Goal: Task Accomplishment & Management: Complete application form

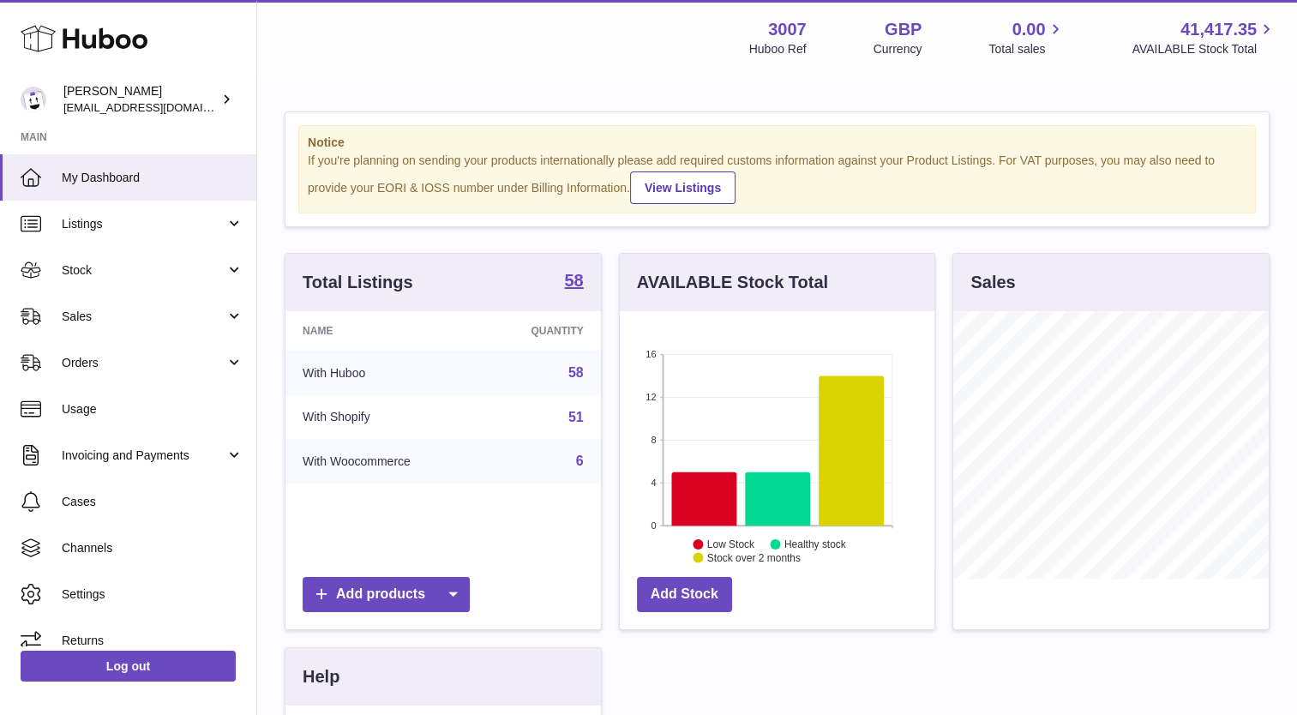
scroll to position [267, 315]
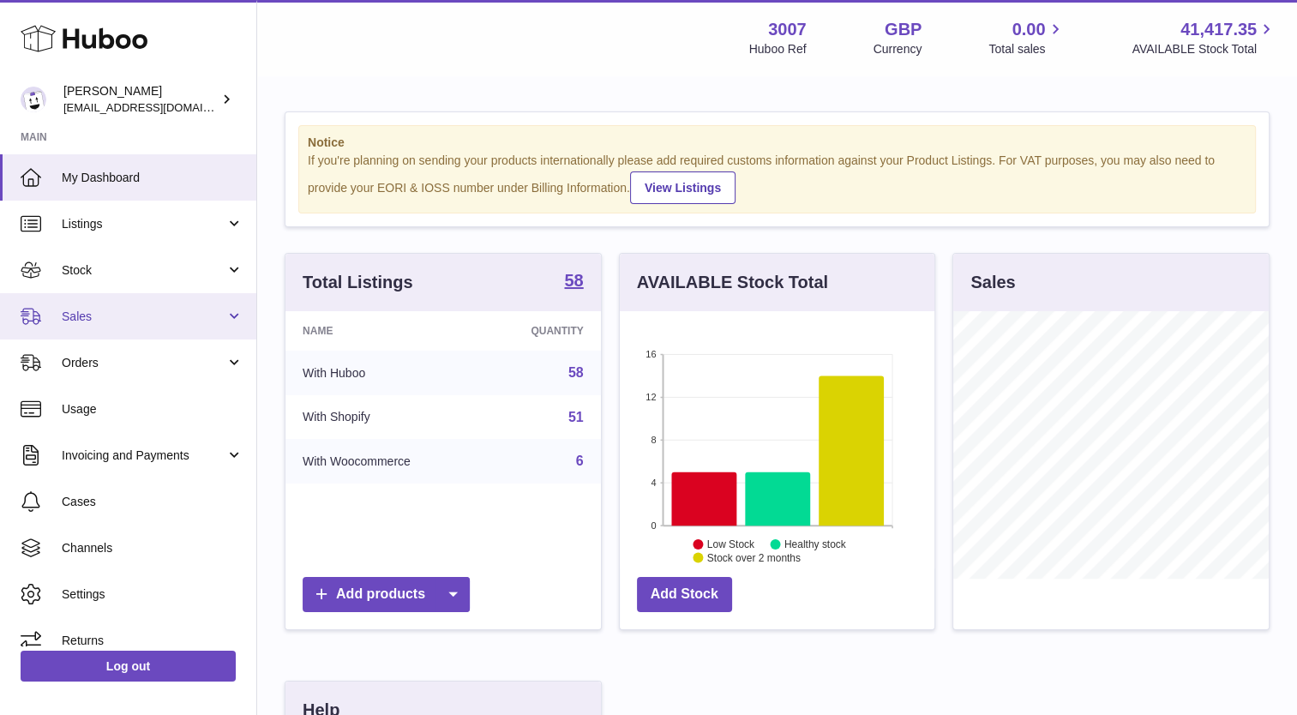
click at [143, 319] on span "Sales" at bounding box center [144, 317] width 164 height 16
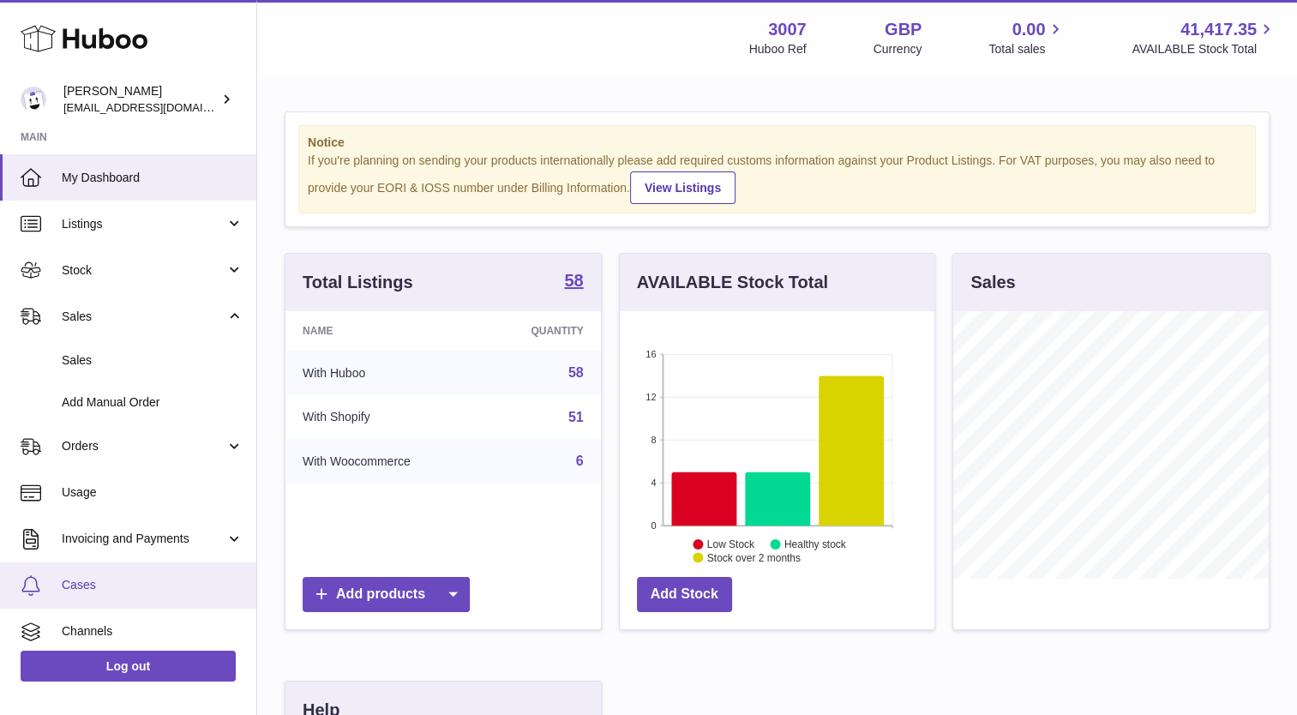
click at [117, 592] on span "Cases" at bounding box center [153, 585] width 182 height 16
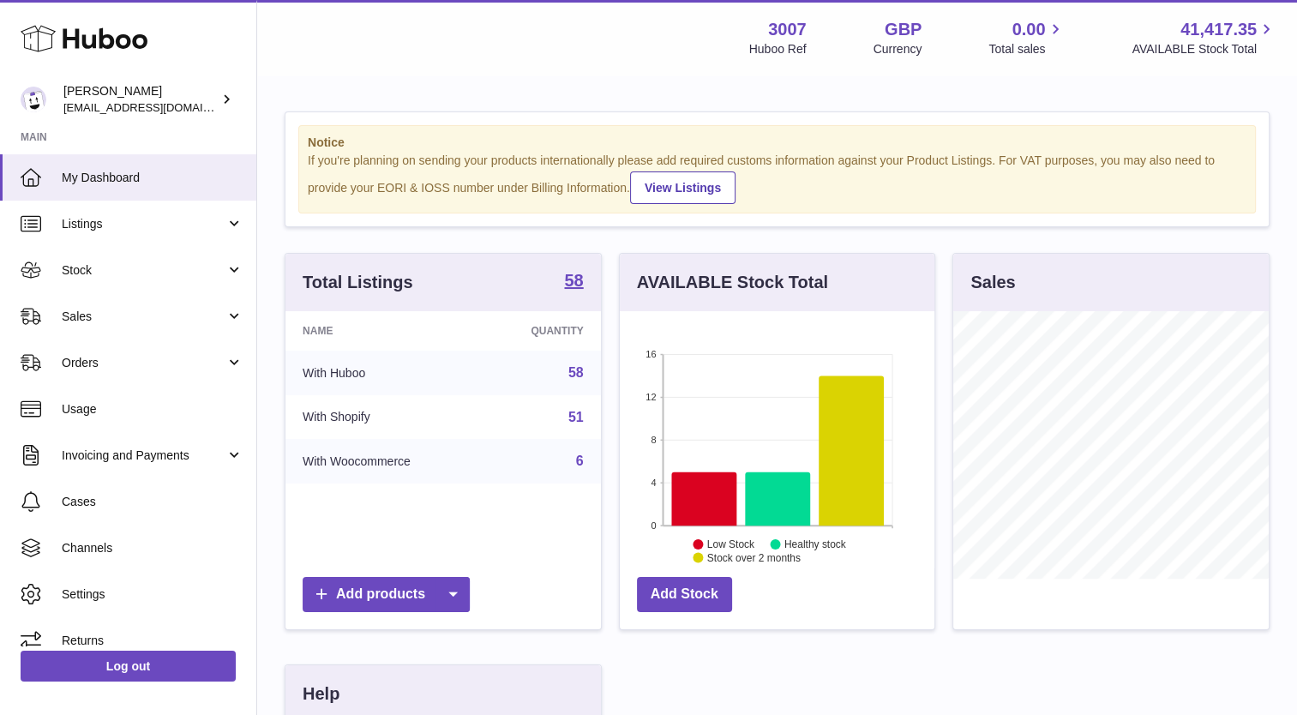
scroll to position [267, 315]
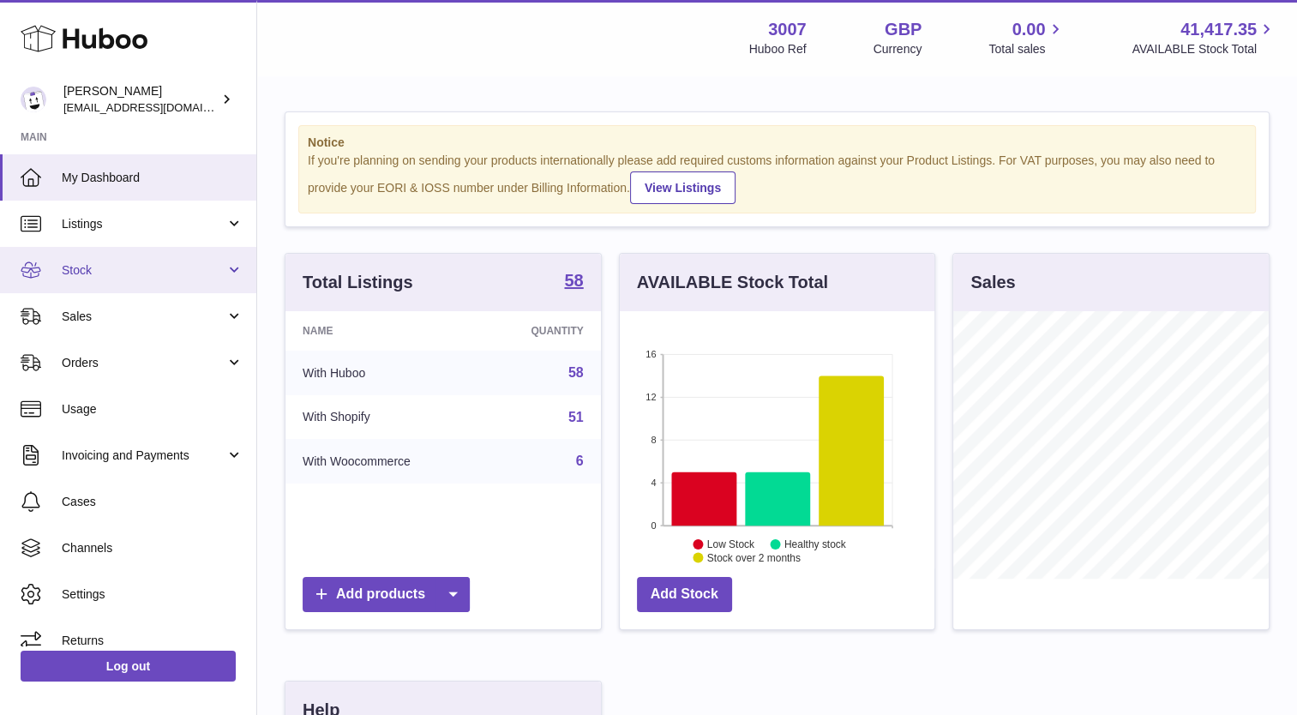
click at [93, 275] on span "Stock" at bounding box center [144, 270] width 164 height 16
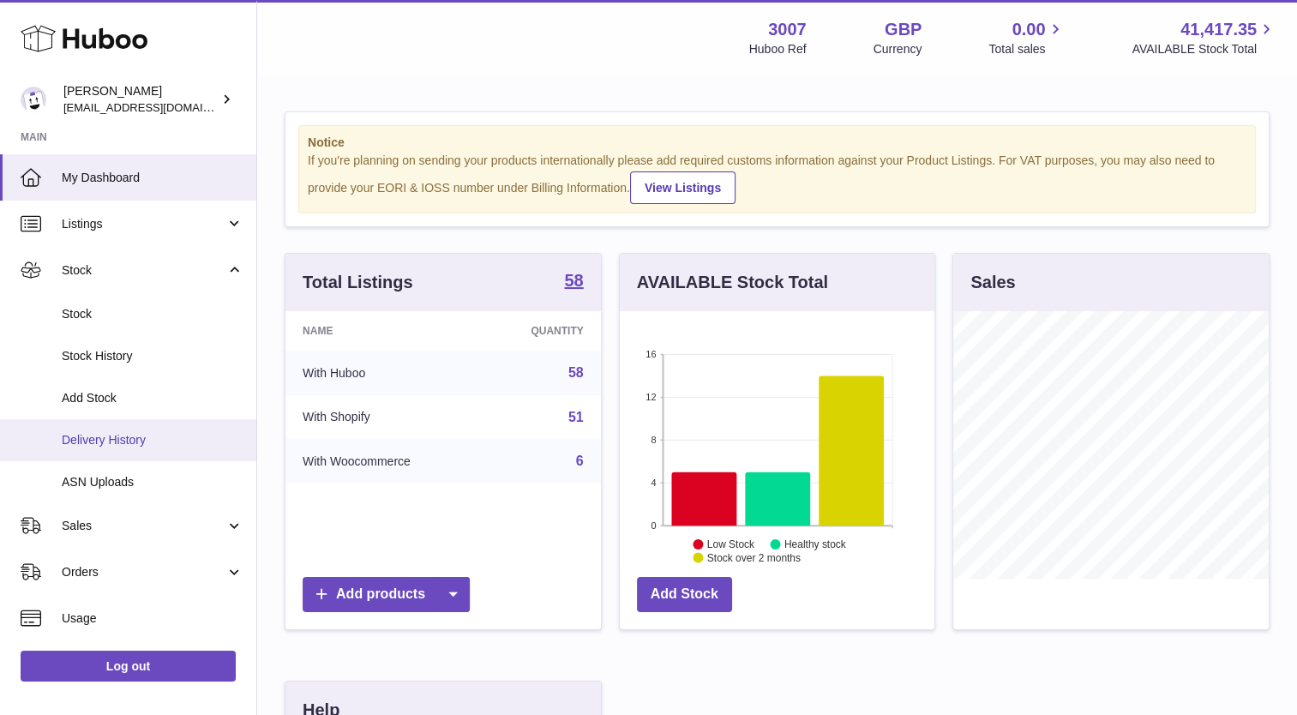
click at [110, 441] on span "Delivery History" at bounding box center [153, 440] width 182 height 16
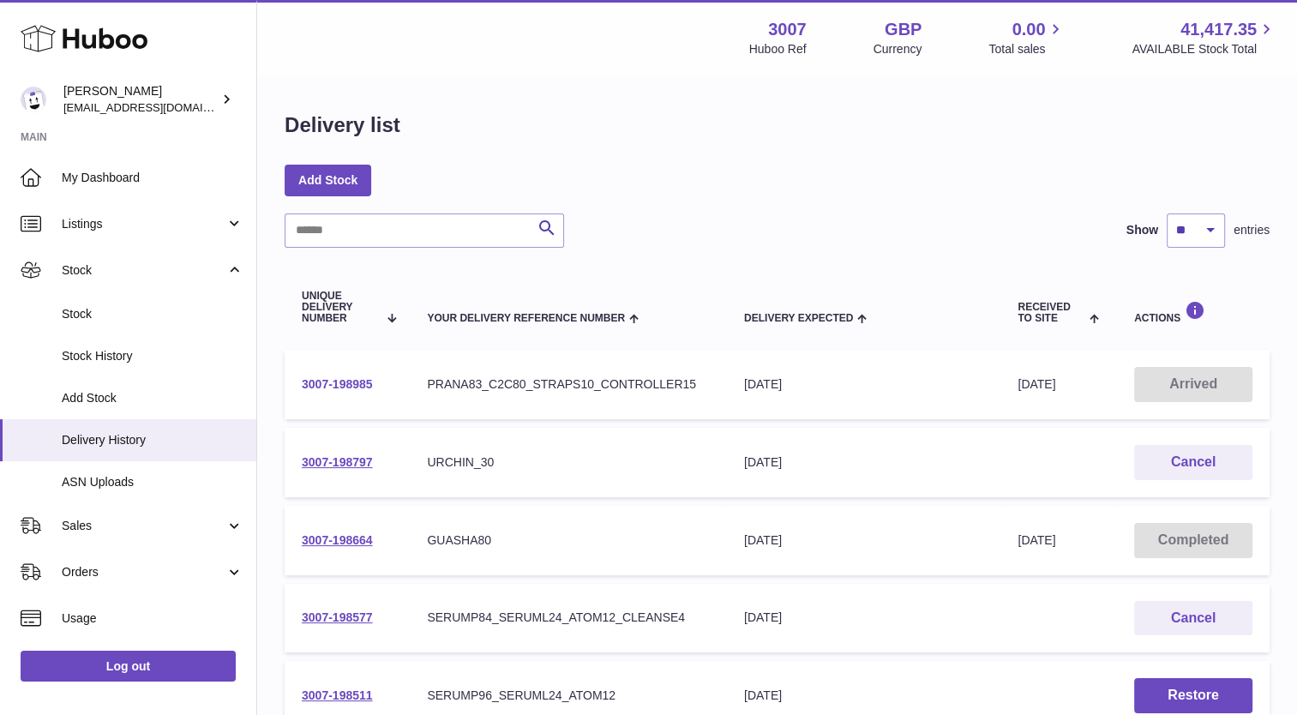
click at [305, 386] on link "3007-198985" at bounding box center [337, 384] width 71 height 14
click at [339, 387] on link "3007-198985" at bounding box center [337, 384] width 71 height 14
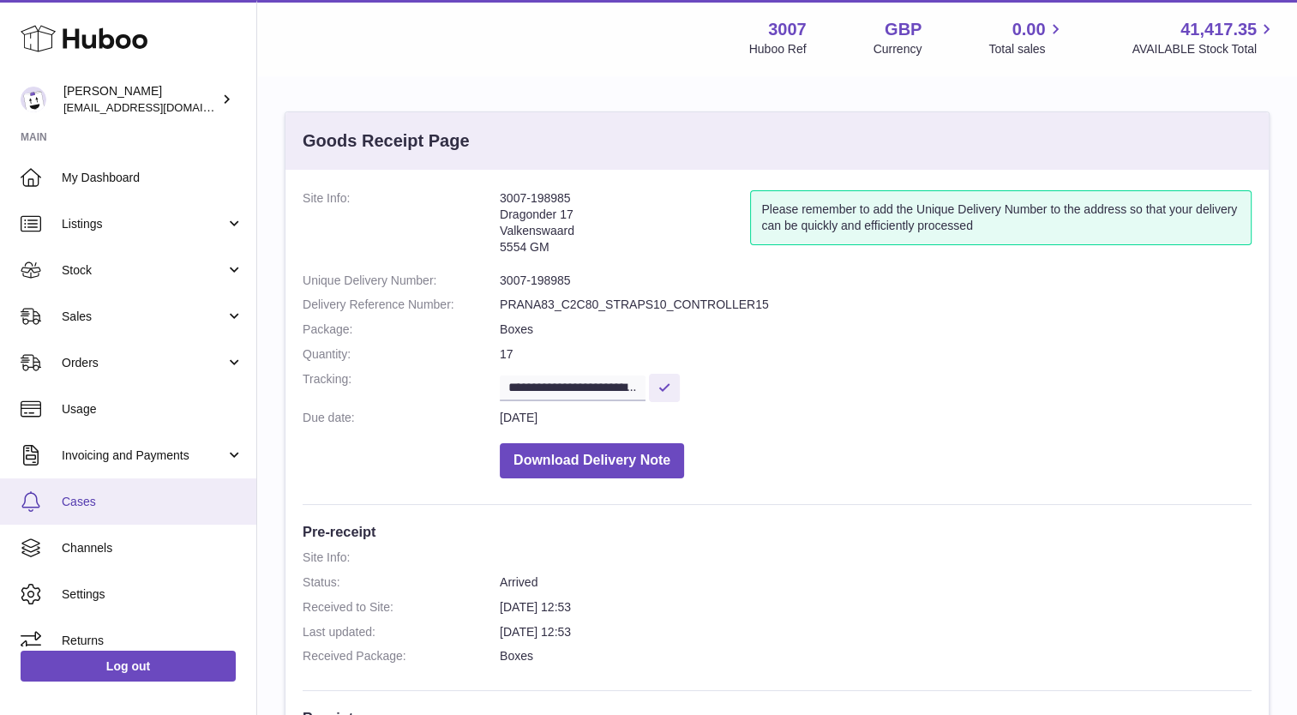
click at [114, 513] on link "Cases" at bounding box center [128, 501] width 256 height 46
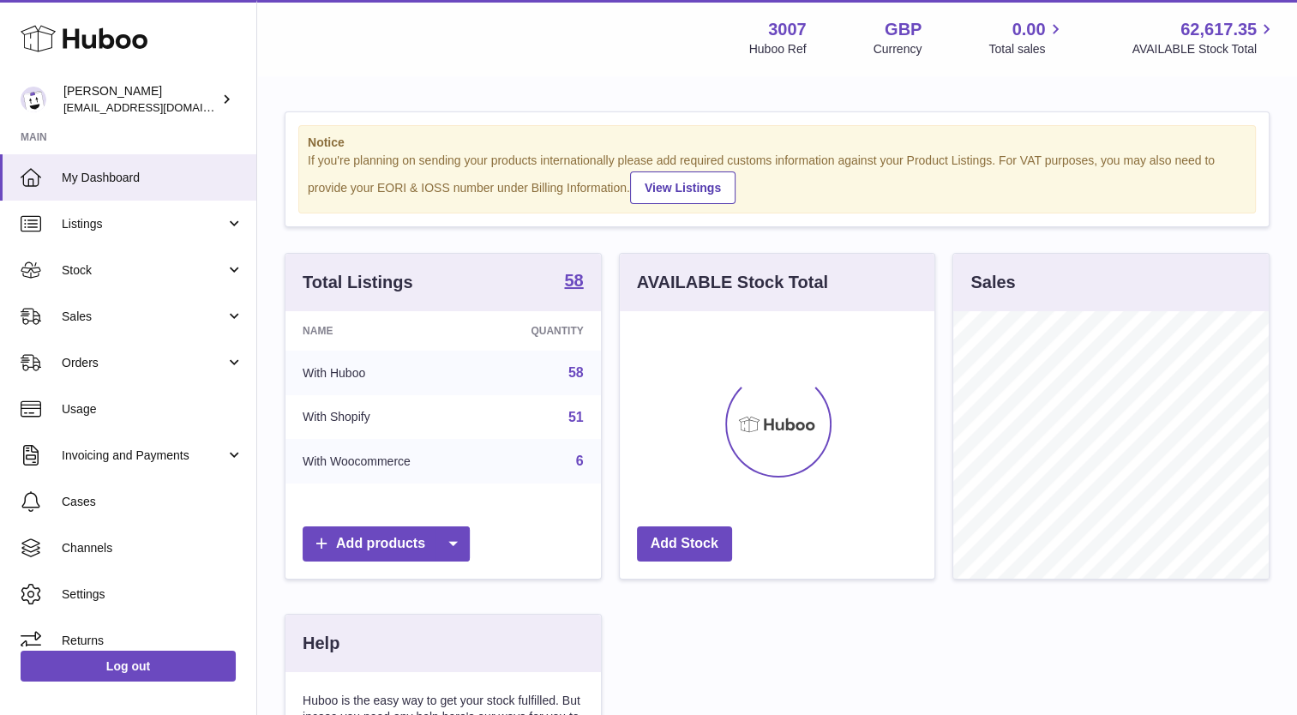
scroll to position [267, 315]
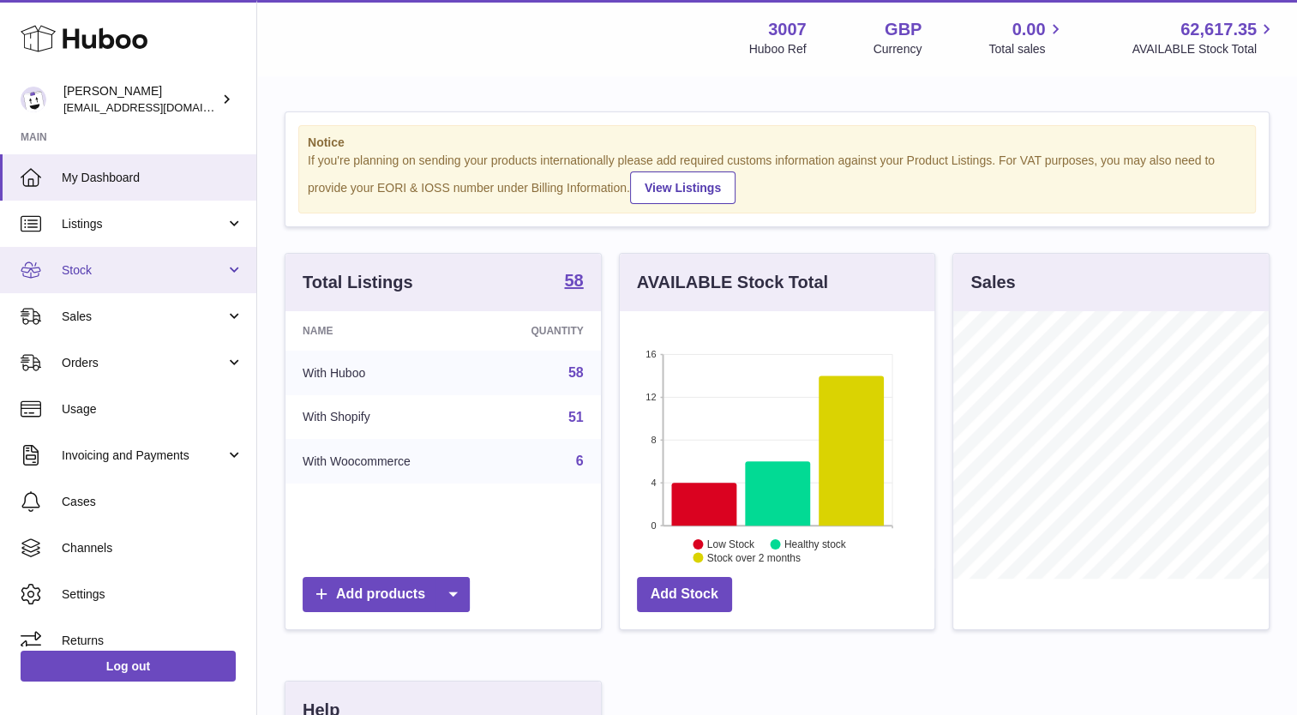
click at [149, 267] on span "Stock" at bounding box center [144, 270] width 164 height 16
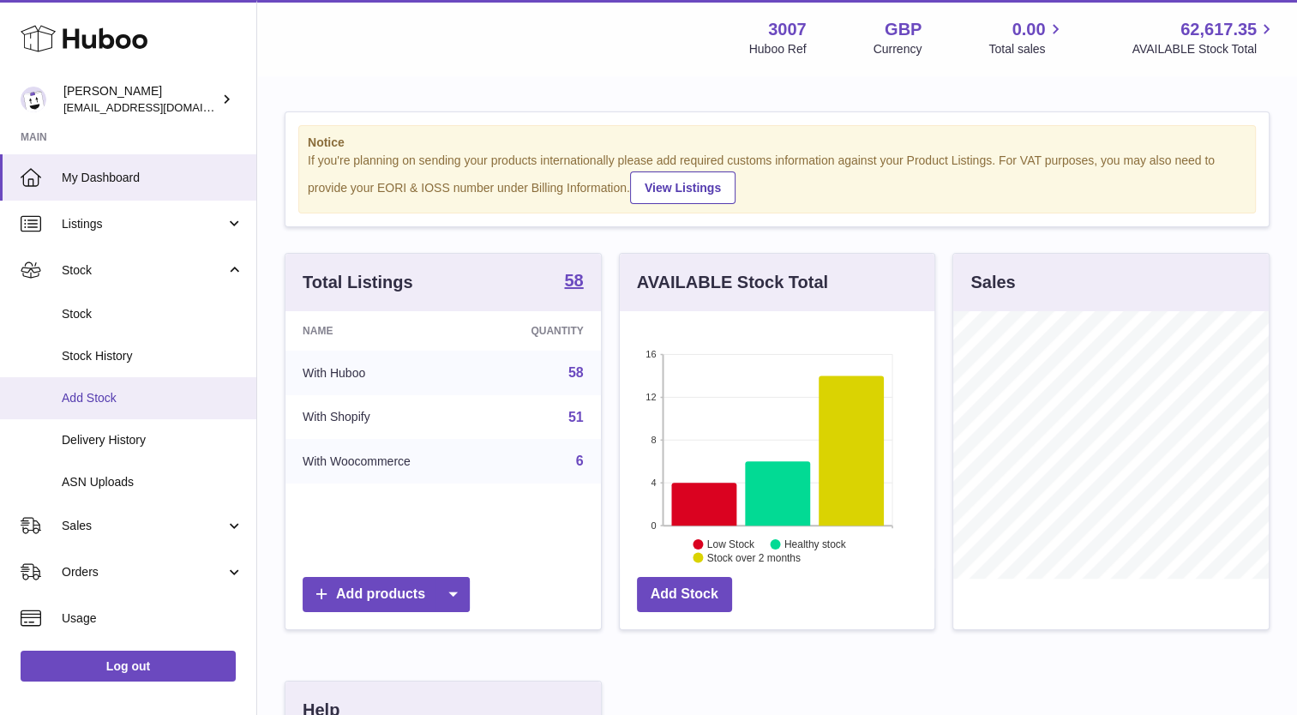
click at [110, 406] on link "Add Stock" at bounding box center [128, 398] width 256 height 42
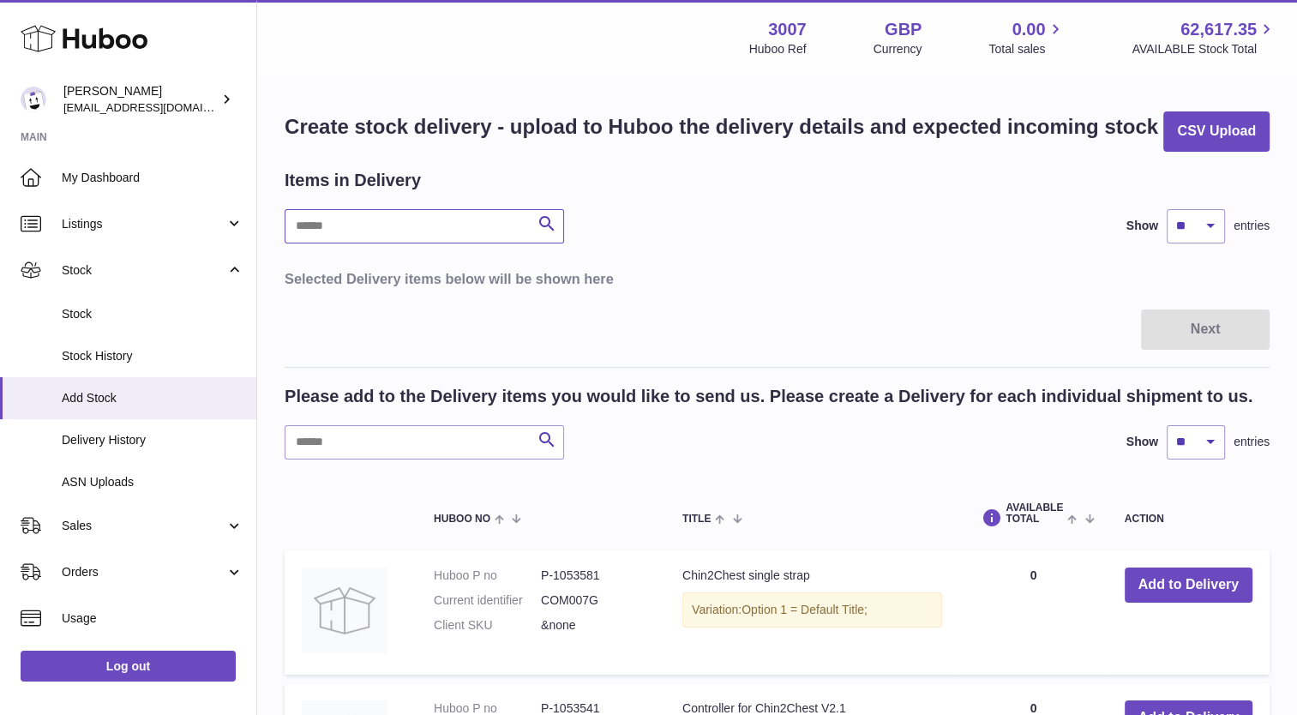
click at [506, 238] on input "text" at bounding box center [424, 226] width 279 height 34
type input "*****"
click at [387, 449] on input "text" at bounding box center [424, 442] width 279 height 34
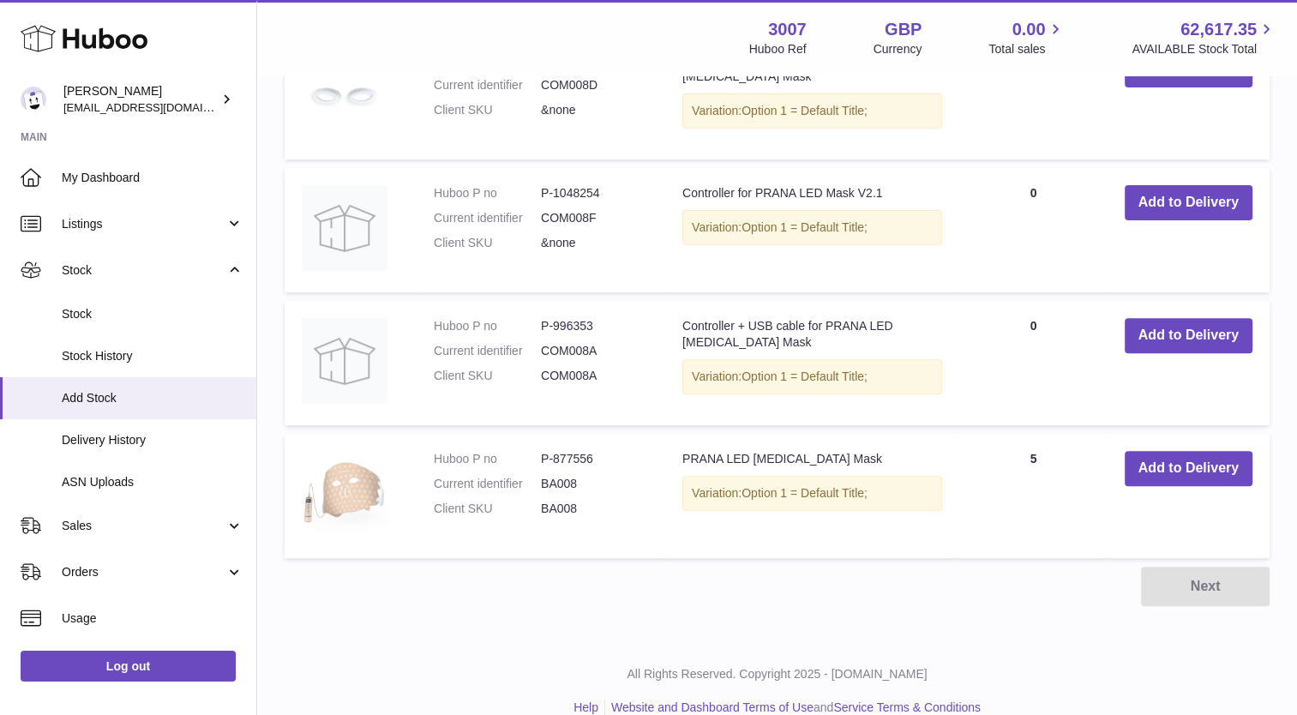
scroll to position [535, 0]
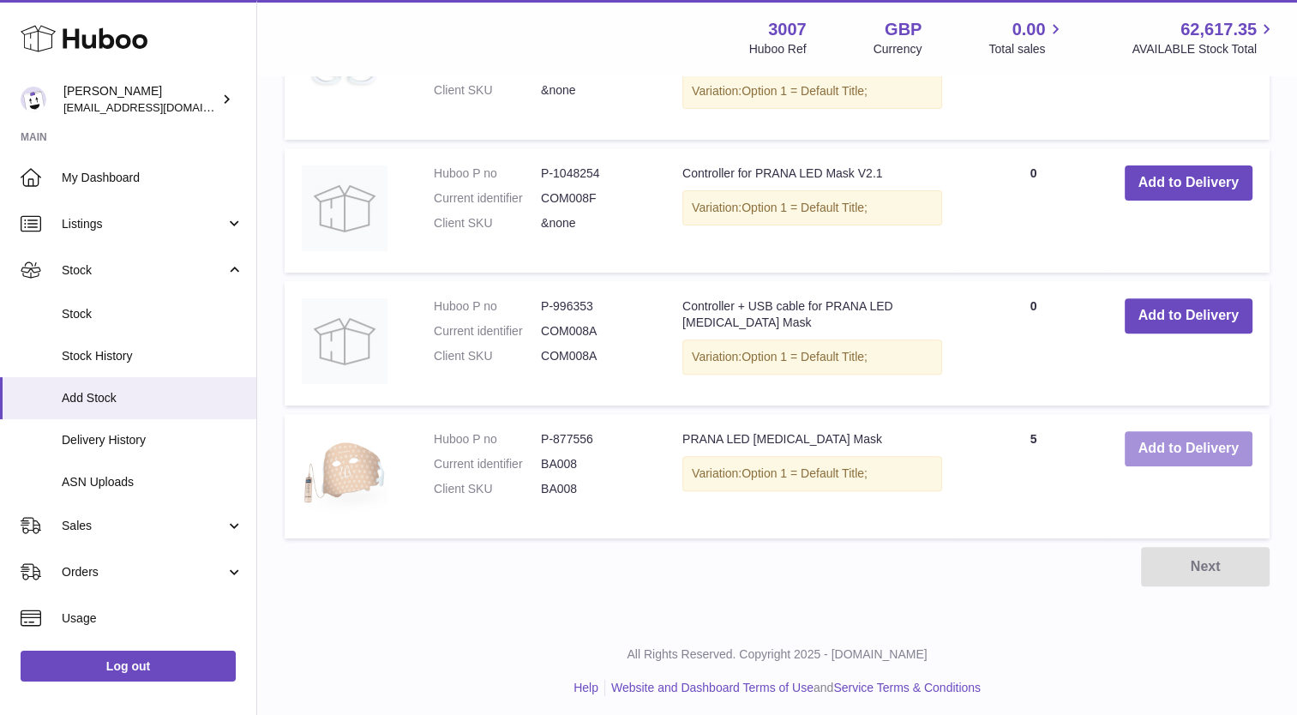
click at [1173, 454] on button "Add to Delivery" at bounding box center [1189, 448] width 128 height 35
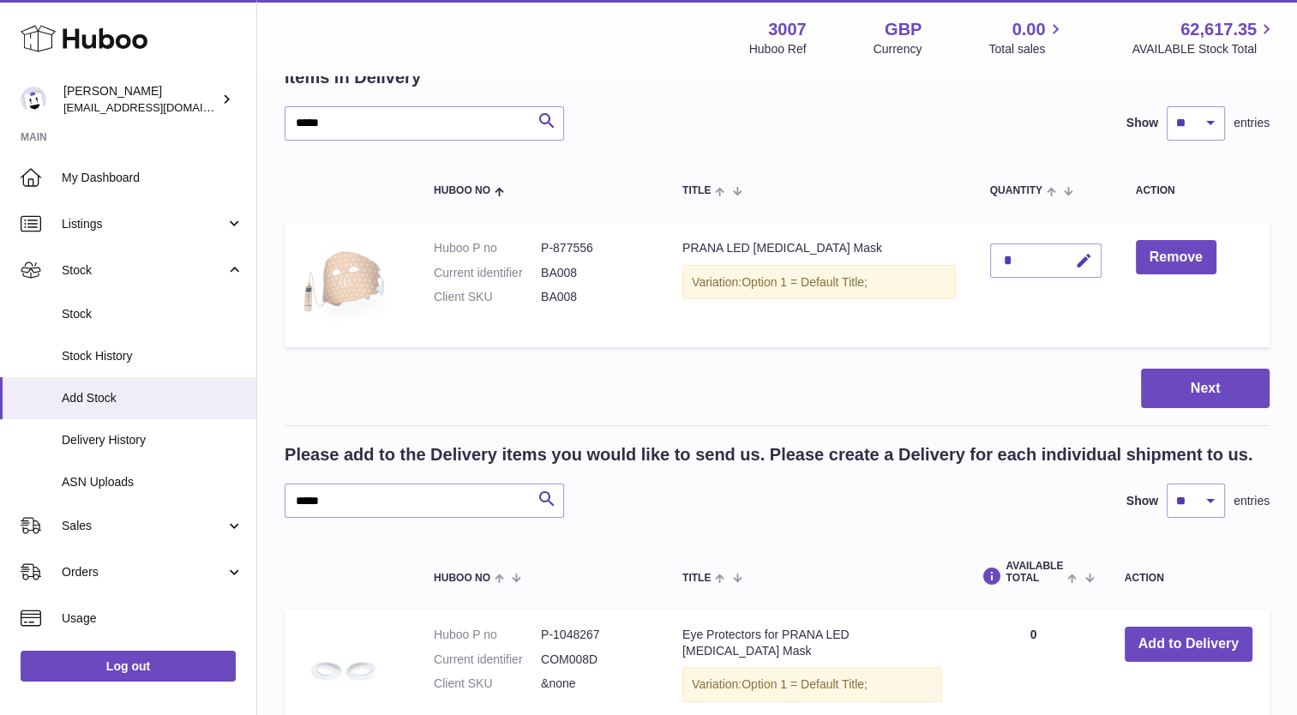
scroll to position [77, 0]
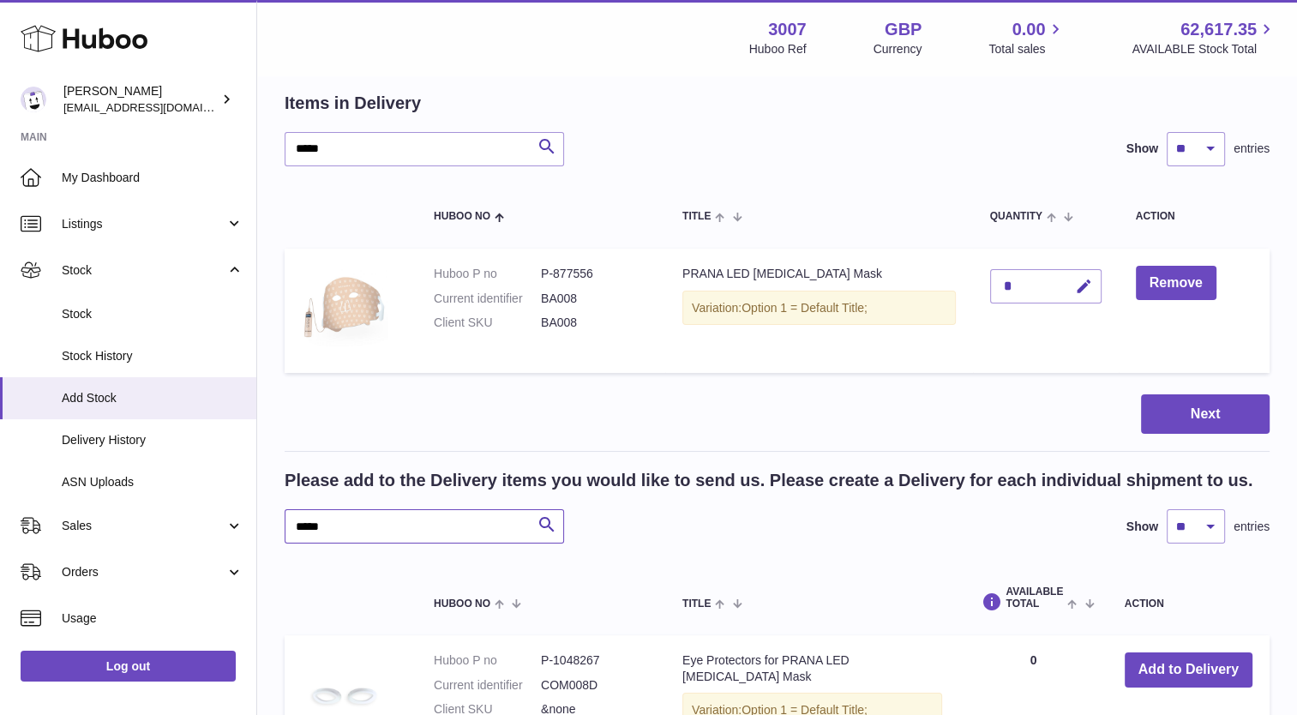
drag, startPoint x: 414, startPoint y: 526, endPoint x: 279, endPoint y: 536, distance: 135.8
click at [279, 536] on div "Create stock delivery - upload to Huboo the delivery details and expected incom…" at bounding box center [777, 620] width 1040 height 1240
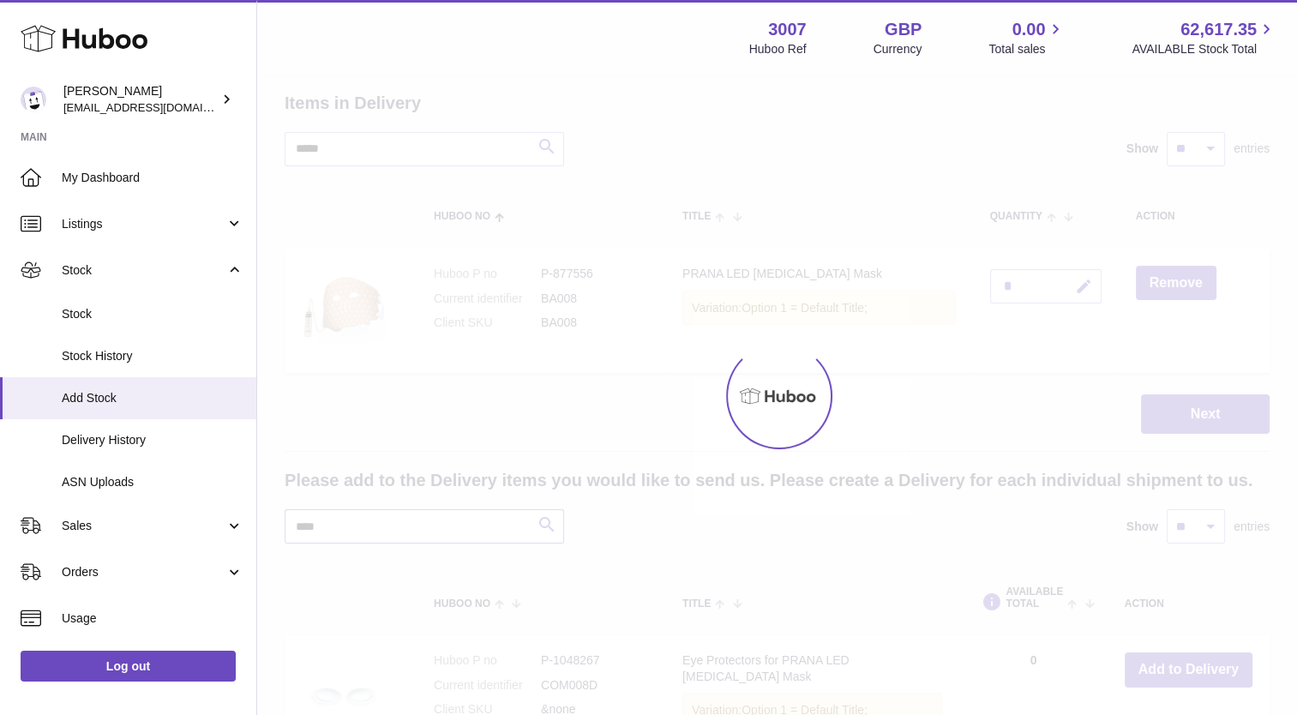
type input "****"
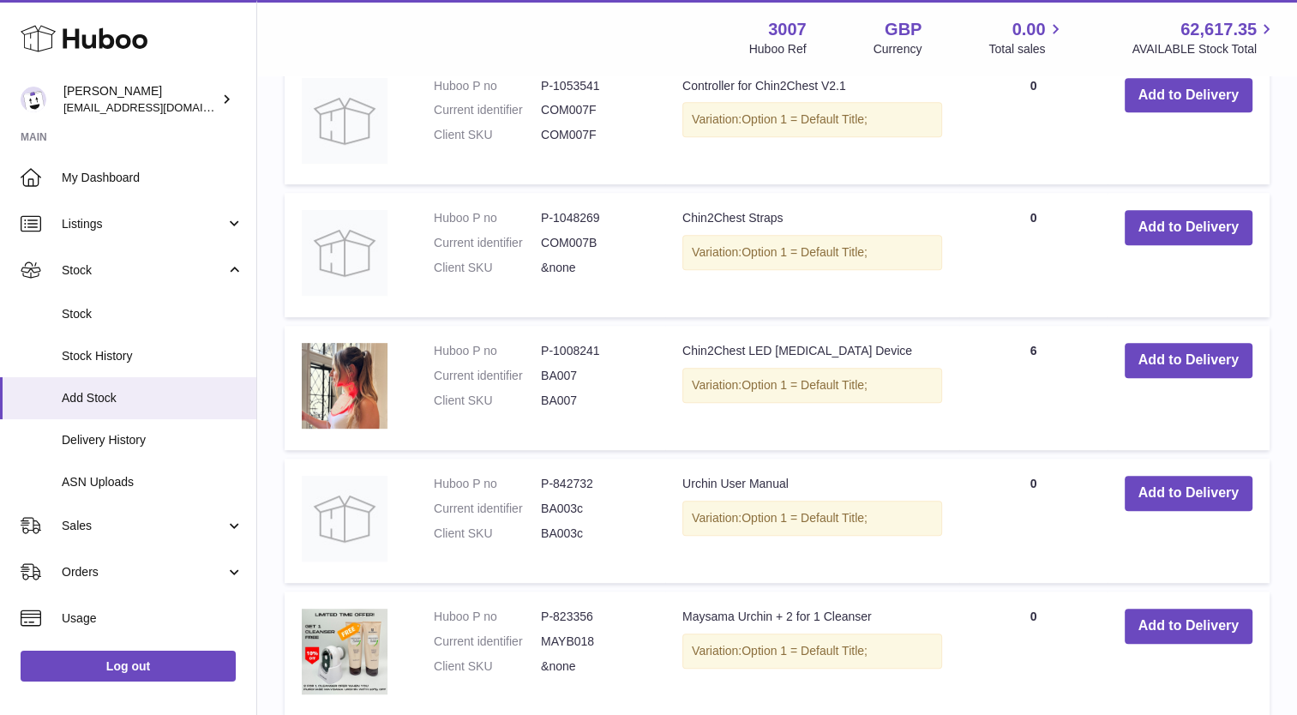
scroll to position [785, 0]
click at [1207, 347] on button "Add to Delivery" at bounding box center [1189, 359] width 128 height 35
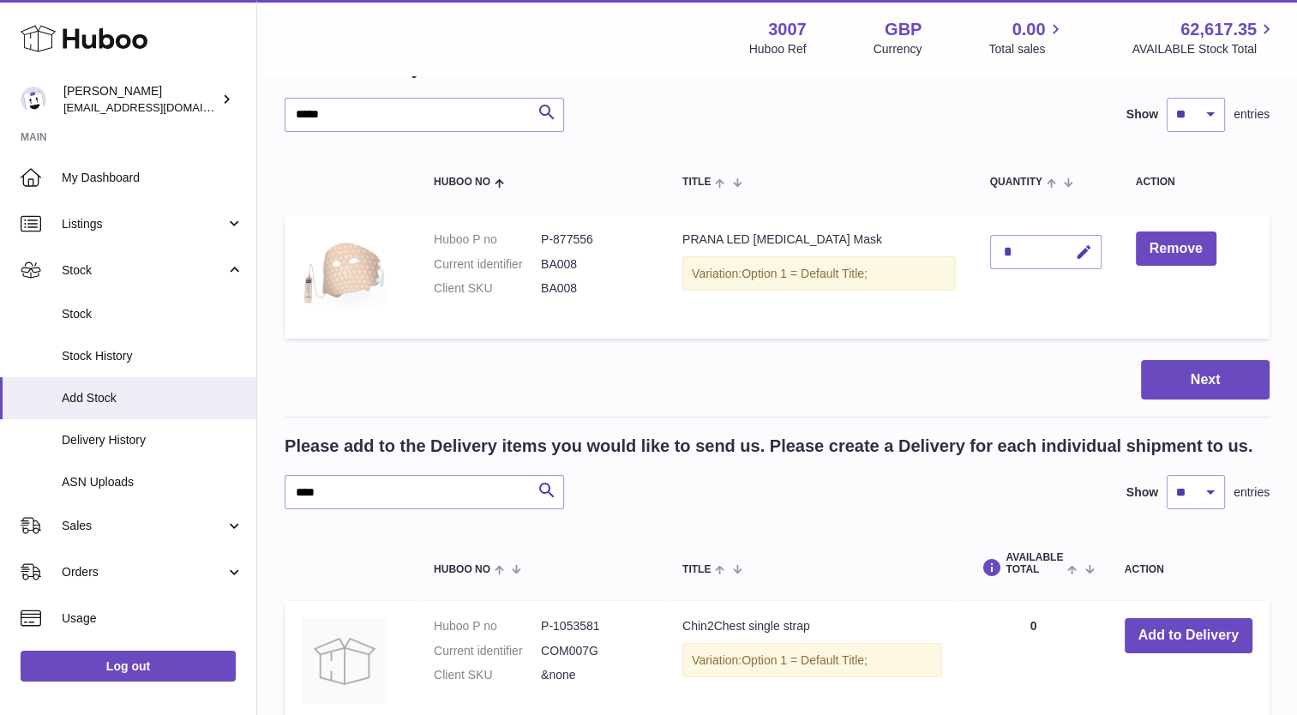
scroll to position [0, 0]
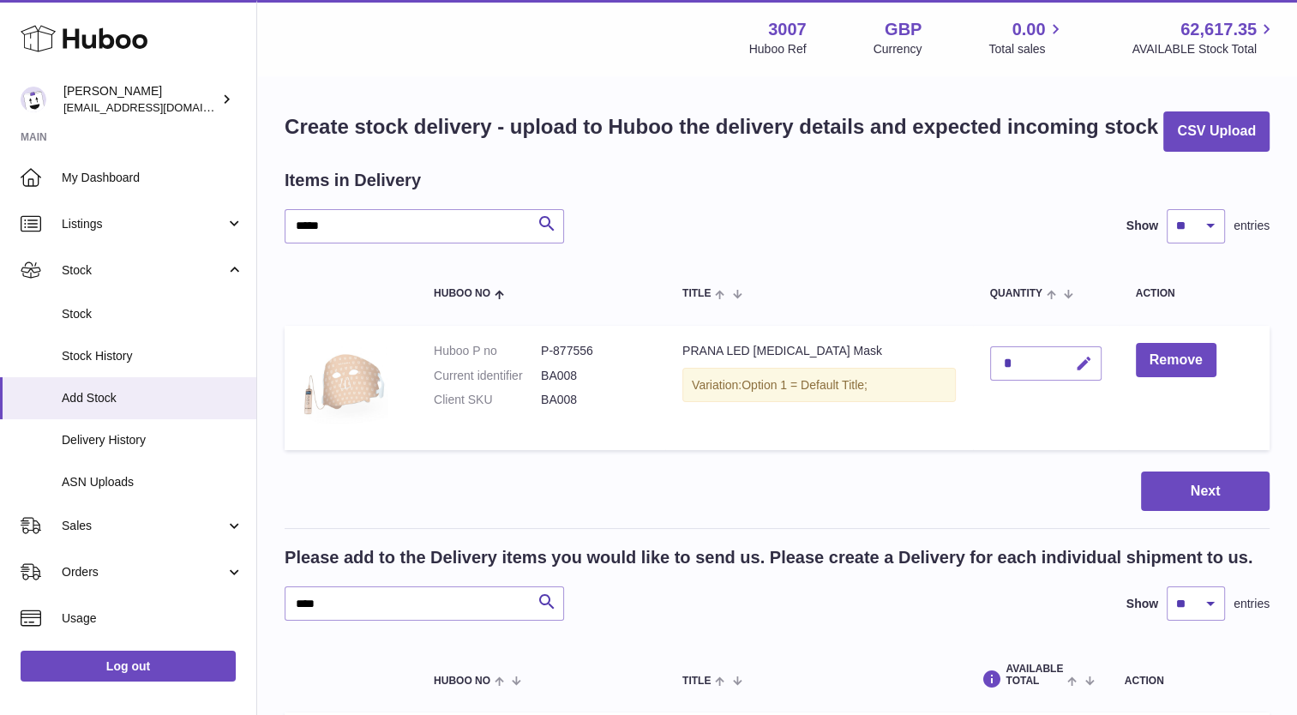
click at [1079, 361] on icon "button" at bounding box center [1084, 364] width 18 height 18
type input "**"
click at [1072, 363] on button "submit" at bounding box center [1081, 363] width 33 height 27
click at [1226, 489] on button "Next" at bounding box center [1205, 491] width 129 height 40
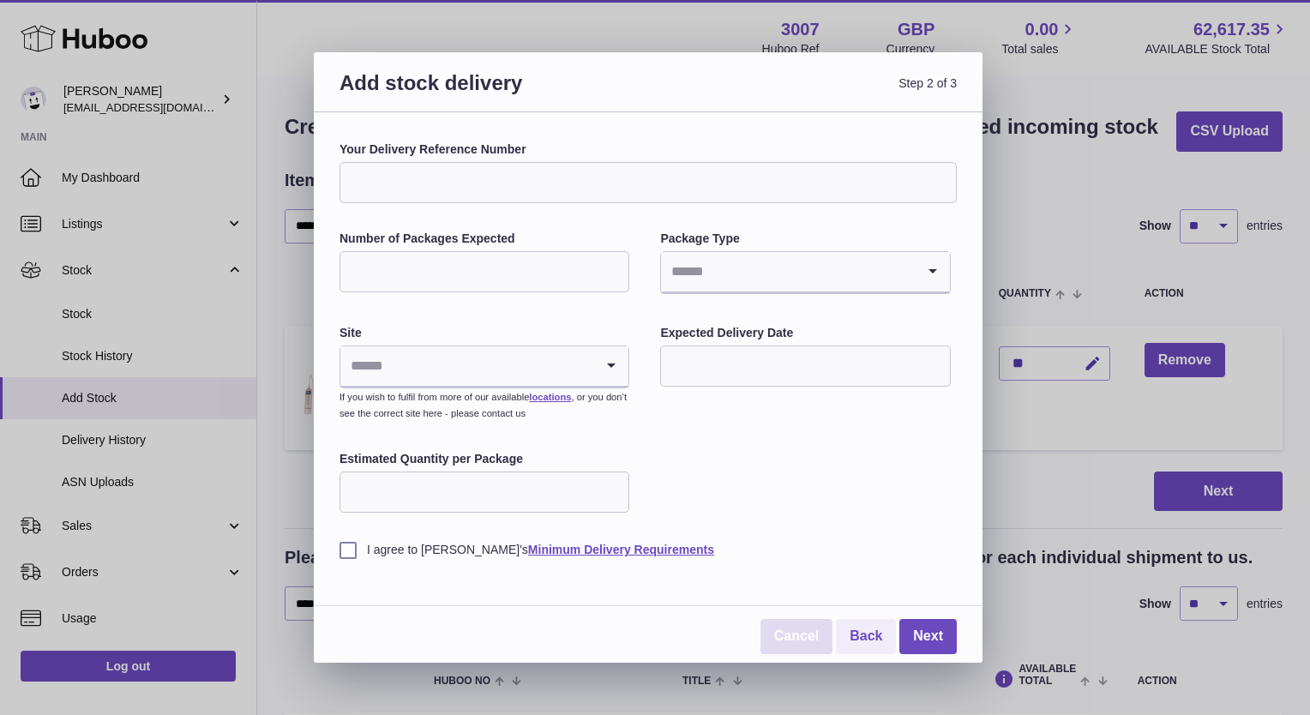
click at [791, 647] on link "Cancel" at bounding box center [796, 636] width 72 height 35
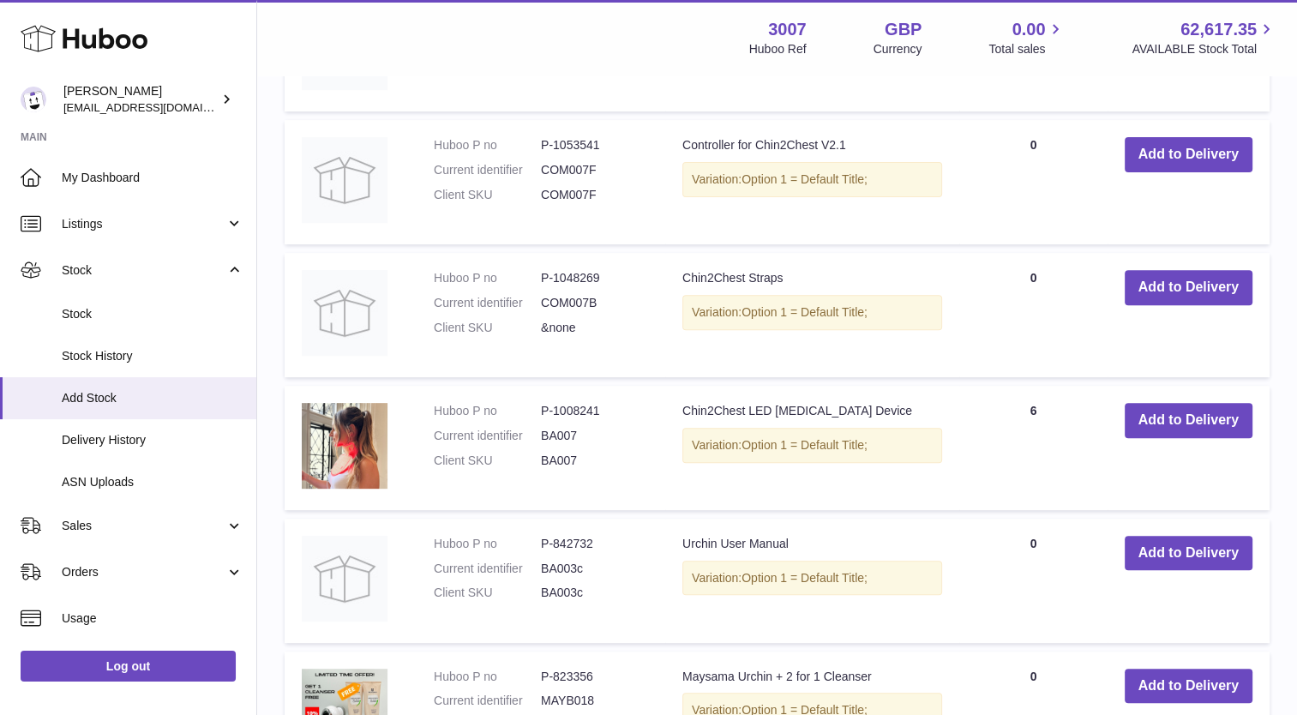
scroll to position [565, 0]
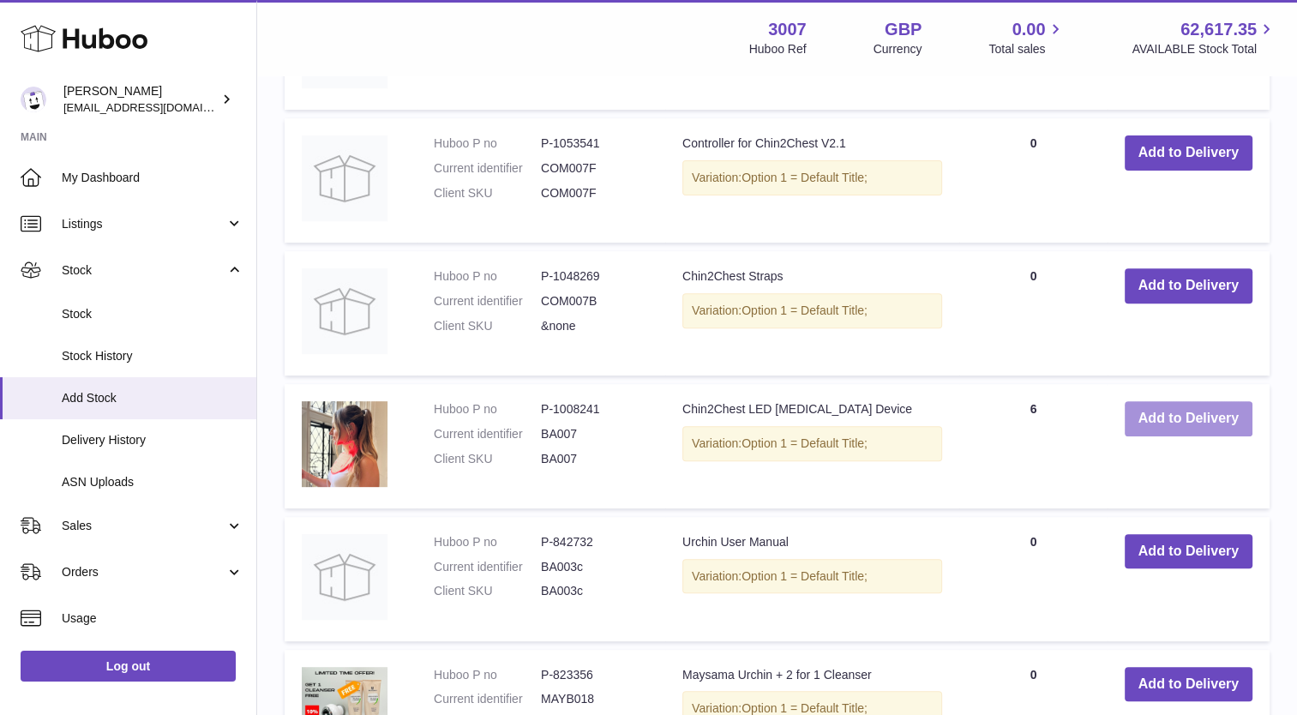
click at [1190, 430] on button "Add to Delivery" at bounding box center [1189, 418] width 128 height 35
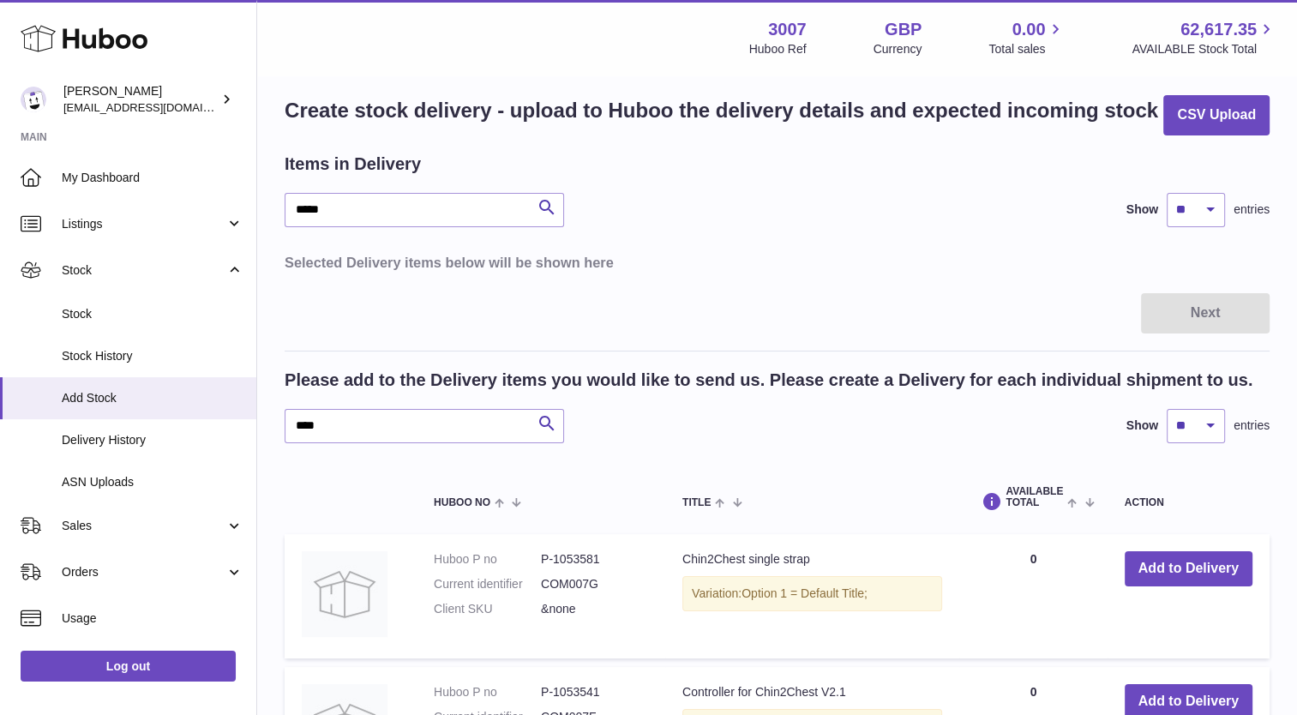
scroll to position [0, 0]
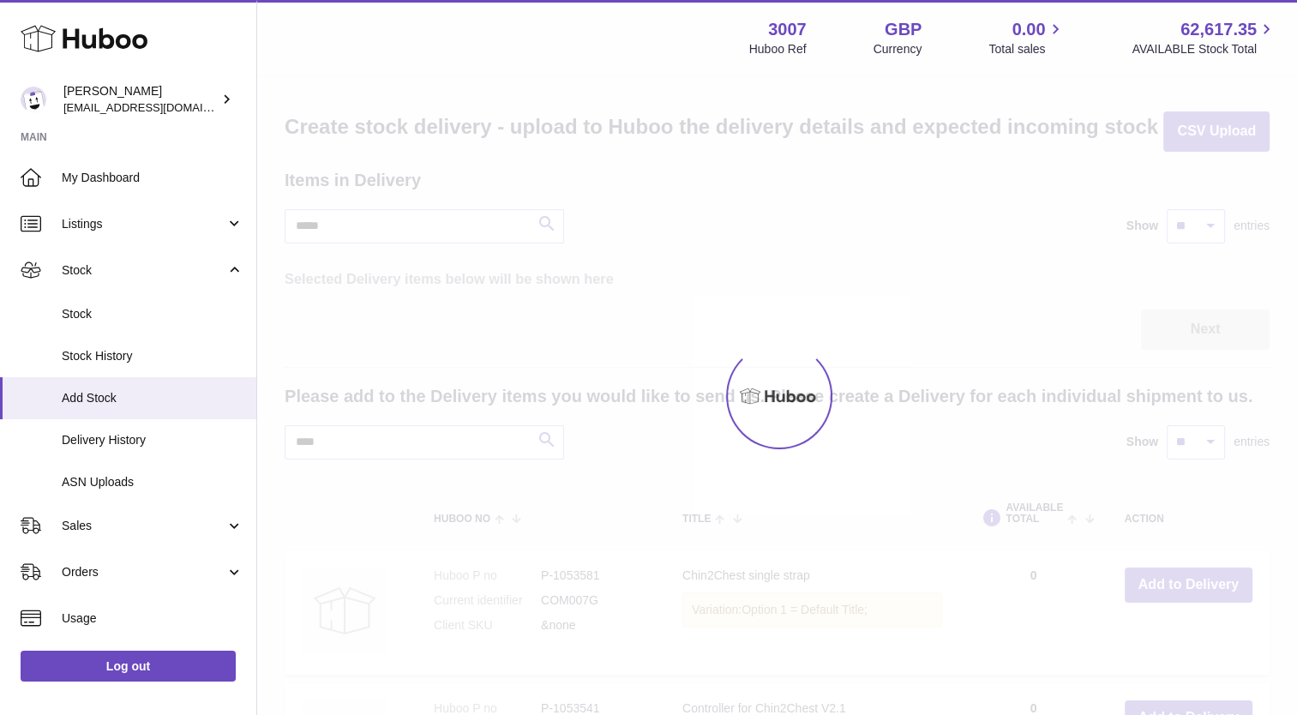
scroll to position [77, 0]
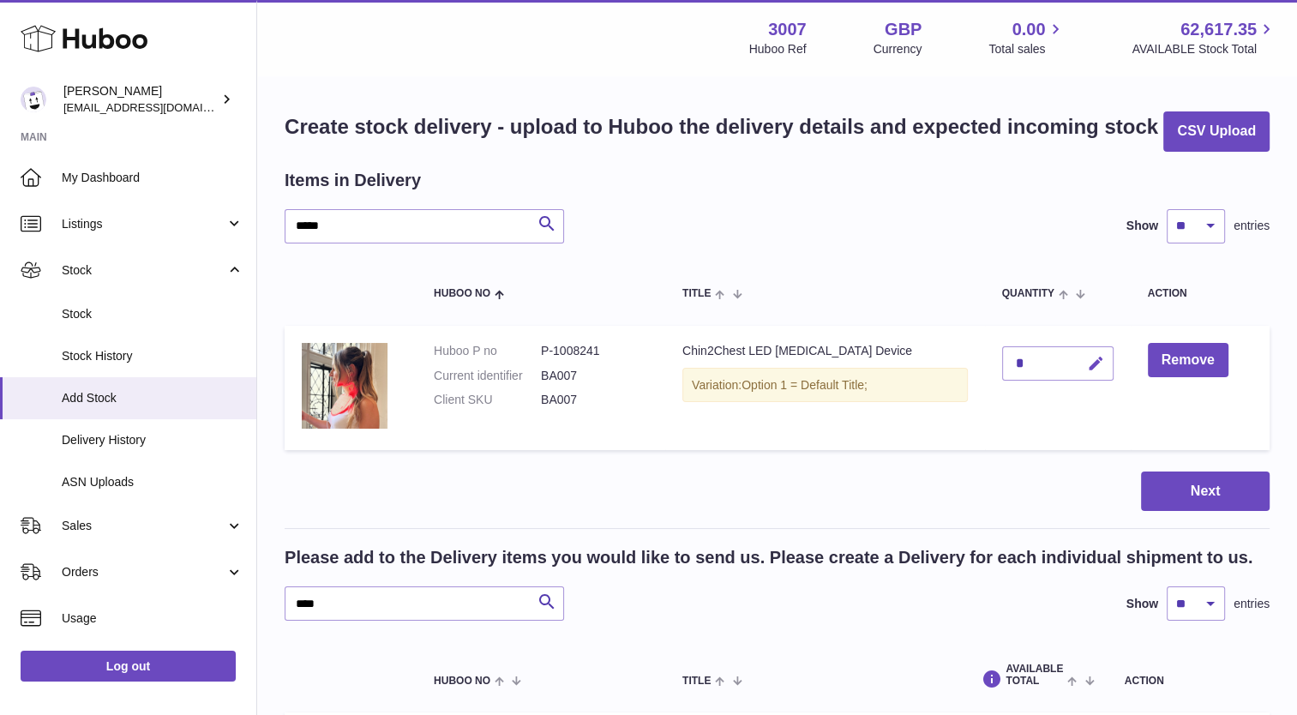
click at [1087, 367] on icon "button" at bounding box center [1096, 364] width 18 height 18
type input "**"
click at [1090, 364] on icon "submit" at bounding box center [1096, 363] width 15 height 15
click at [1202, 496] on button "Next" at bounding box center [1205, 491] width 129 height 40
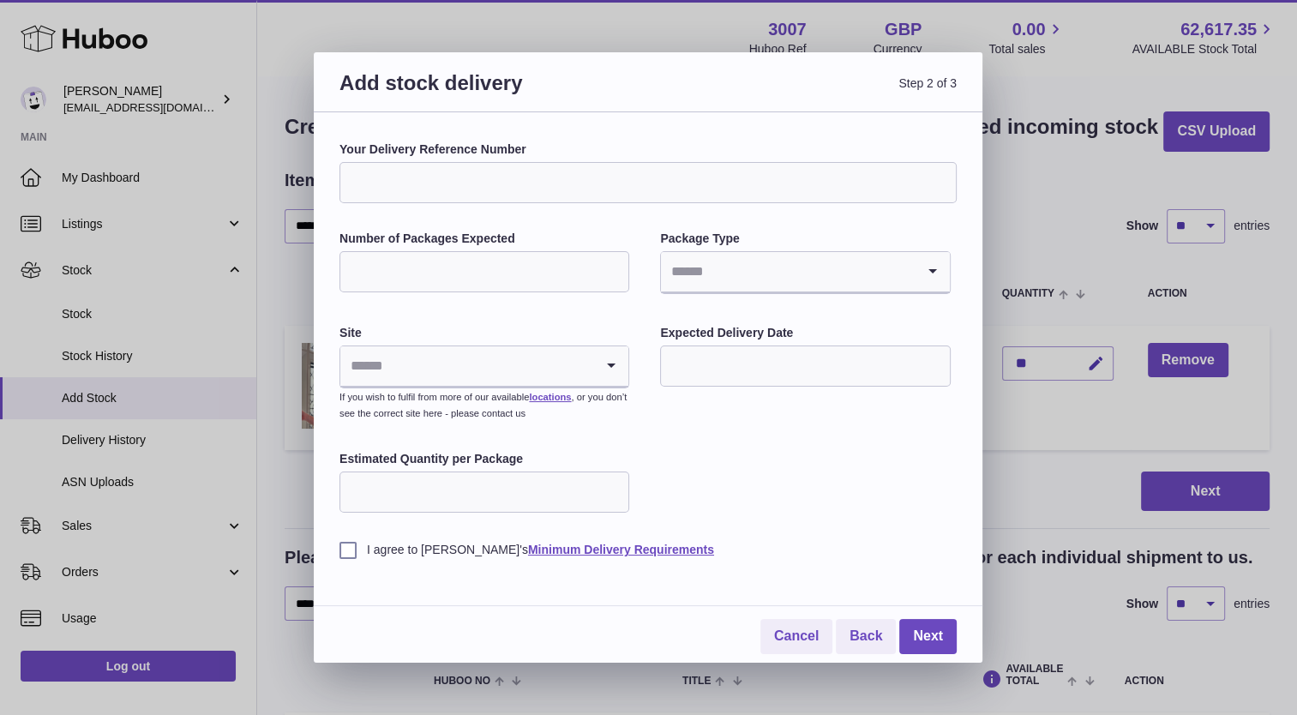
click at [1028, 187] on div "Add stock delivery Step 2 of 3 Your Delivery Reference Number Number of Package…" at bounding box center [648, 357] width 1297 height 715
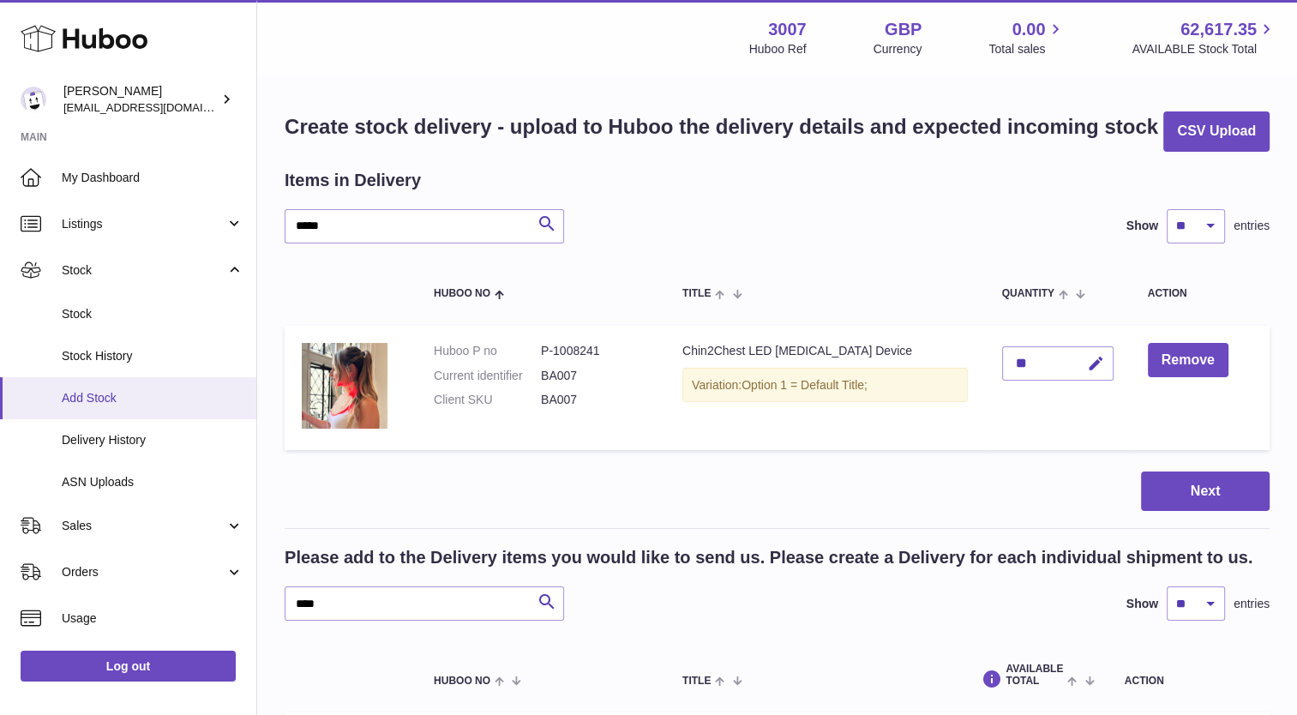
click at [105, 416] on link "Add Stock" at bounding box center [128, 398] width 256 height 42
click at [375, 615] on input "text" at bounding box center [424, 603] width 279 height 34
type input "*****"
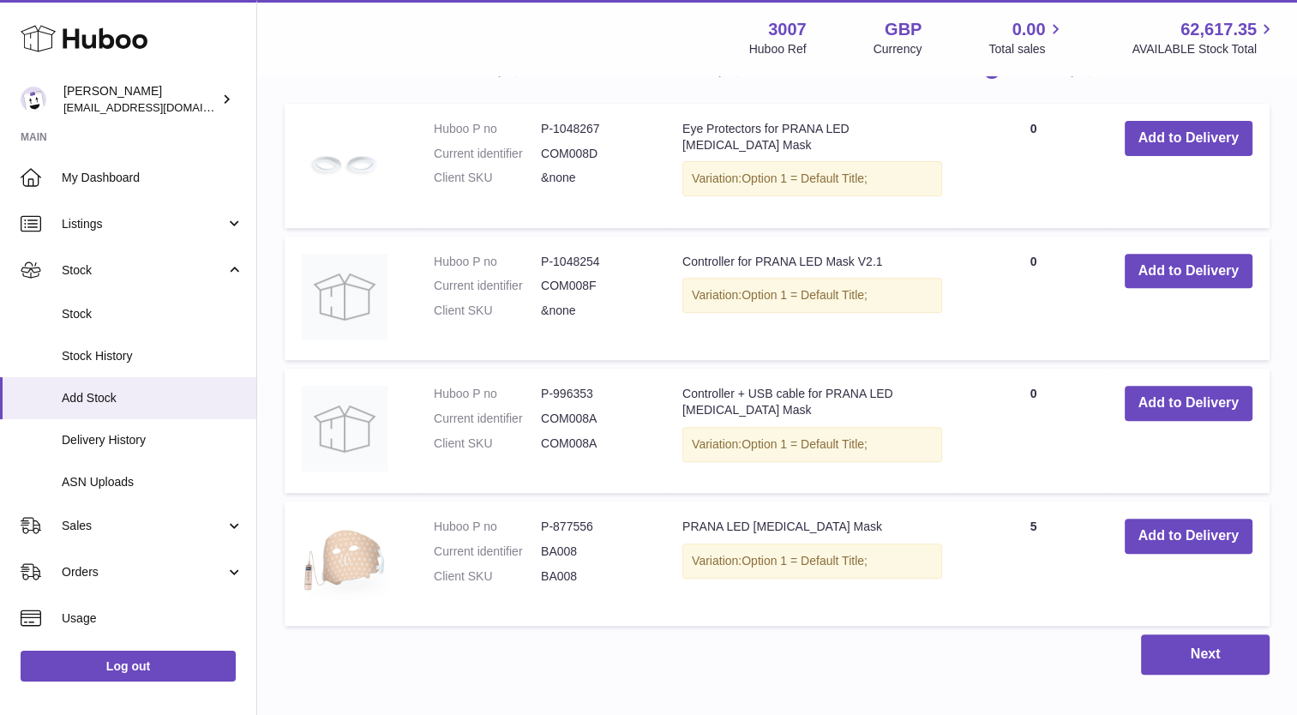
scroll to position [631, 0]
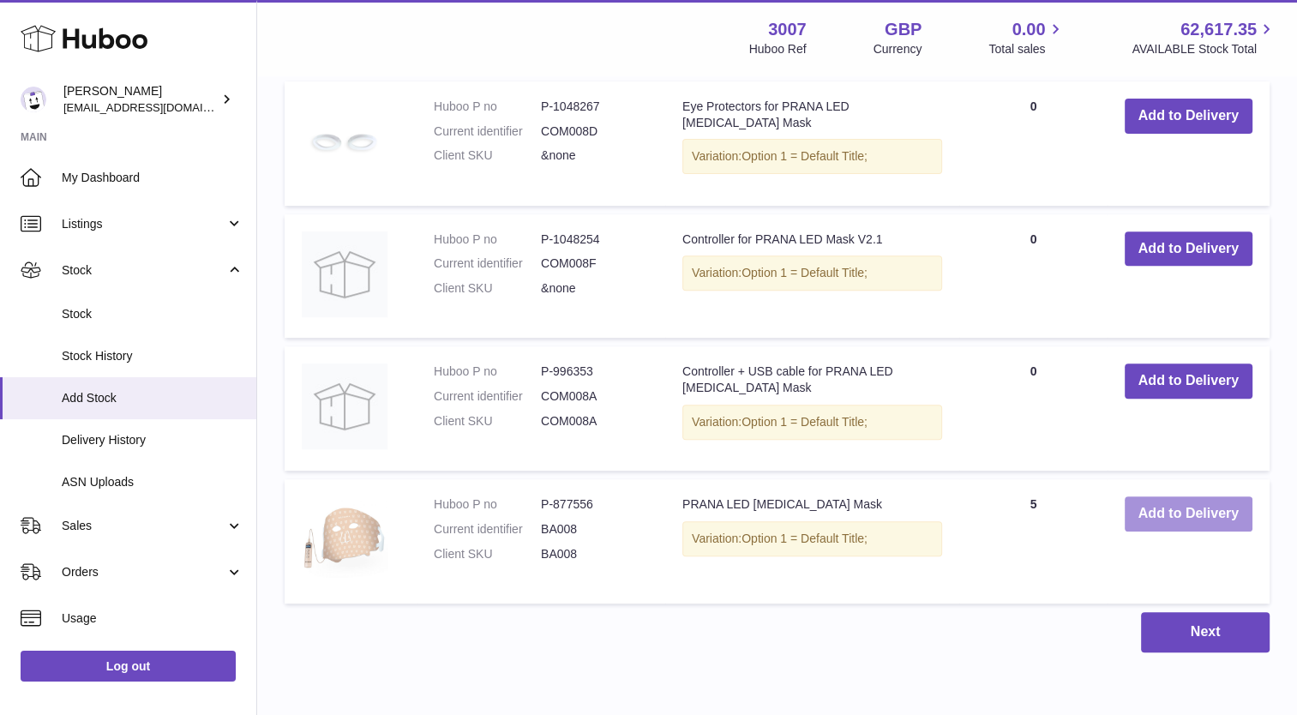
click at [1185, 513] on button "Add to Delivery" at bounding box center [1189, 513] width 128 height 35
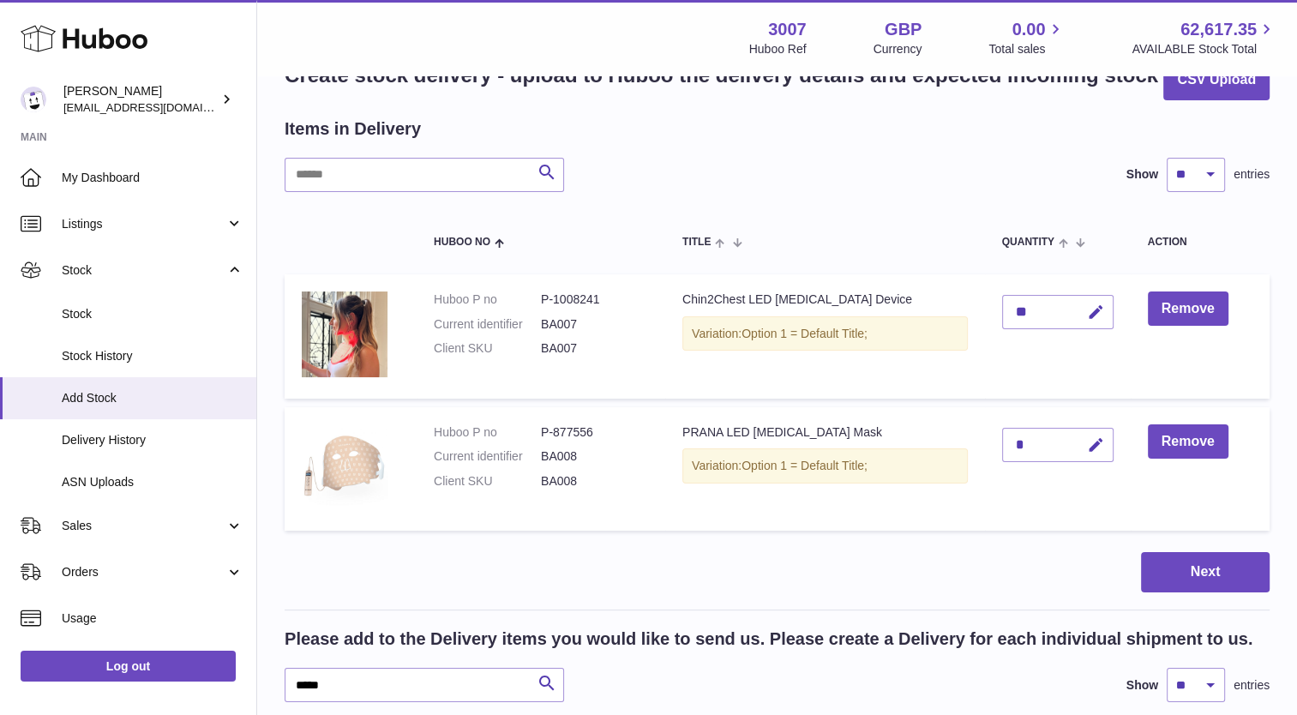
scroll to position [51, 0]
click at [1087, 446] on icon "button" at bounding box center [1096, 446] width 18 height 18
type input "**"
click at [1077, 442] on button "submit" at bounding box center [1093, 445] width 33 height 27
click at [1201, 579] on button "Next" at bounding box center [1205, 573] width 129 height 40
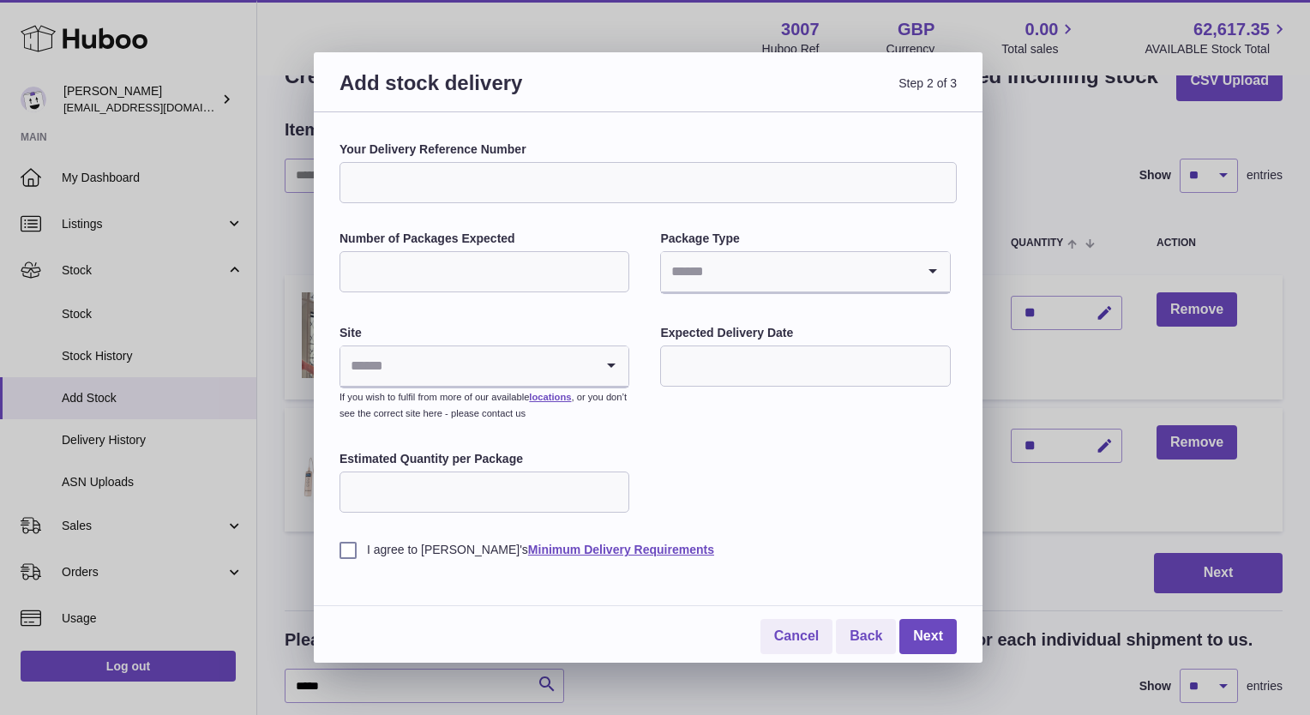
click at [482, 184] on input "Your Delivery Reference Number" at bounding box center [647, 182] width 617 height 41
type input "**********"
click at [423, 281] on input "Number of Packages Expected" at bounding box center [484, 271] width 290 height 41
type input "*"
click at [463, 371] on input "Search for option" at bounding box center [467, 365] width 254 height 39
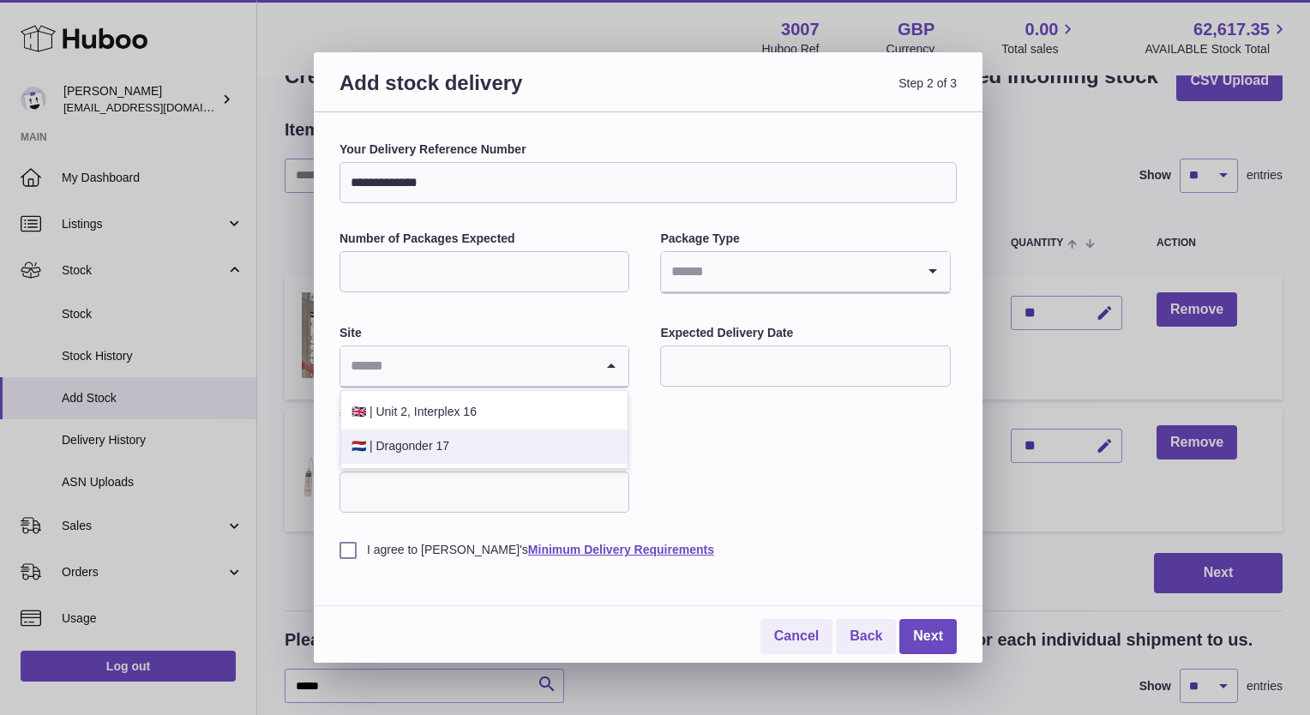
click at [429, 441] on li "🇳🇱 | Dragonder 17" at bounding box center [484, 446] width 286 height 34
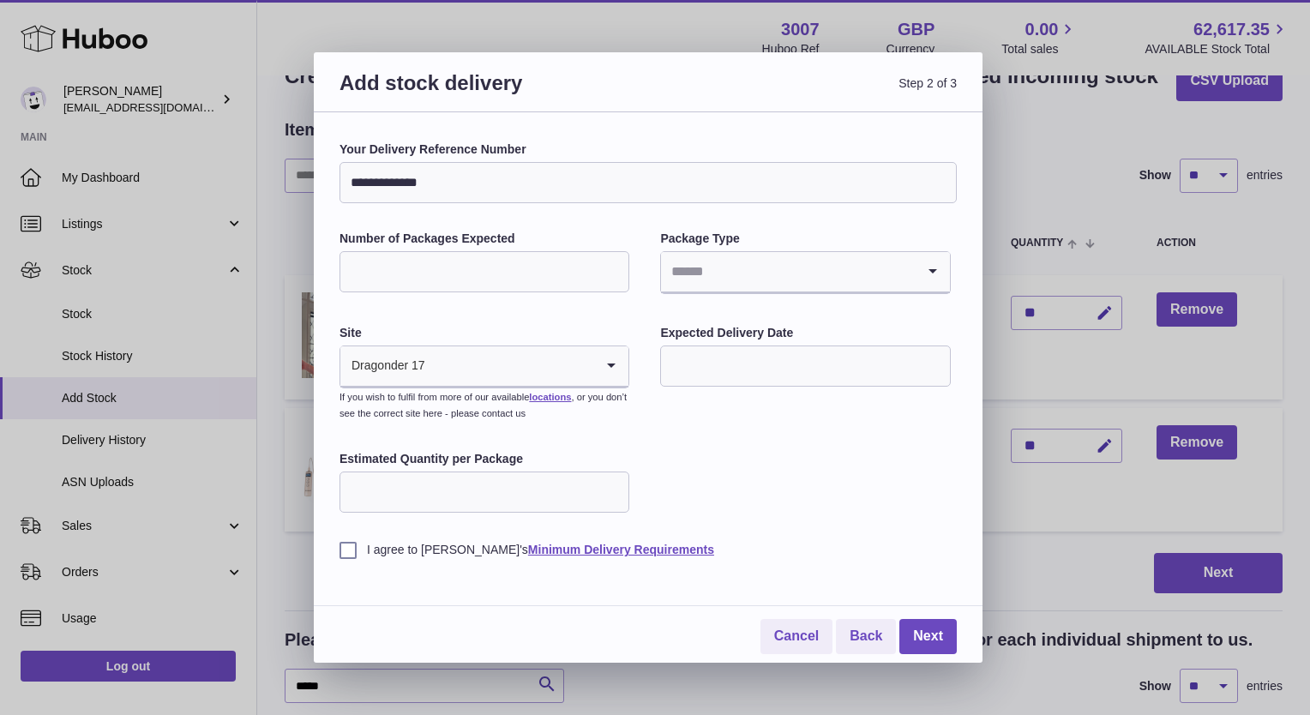
click at [466, 493] on input "Estimated Quantity per Package" at bounding box center [484, 491] width 290 height 41
type input "**"
click at [346, 549] on label "I agree to Huboo's Minimum Delivery Requirements" at bounding box center [647, 550] width 617 height 16
click at [728, 267] on input "Search for option" at bounding box center [788, 271] width 254 height 39
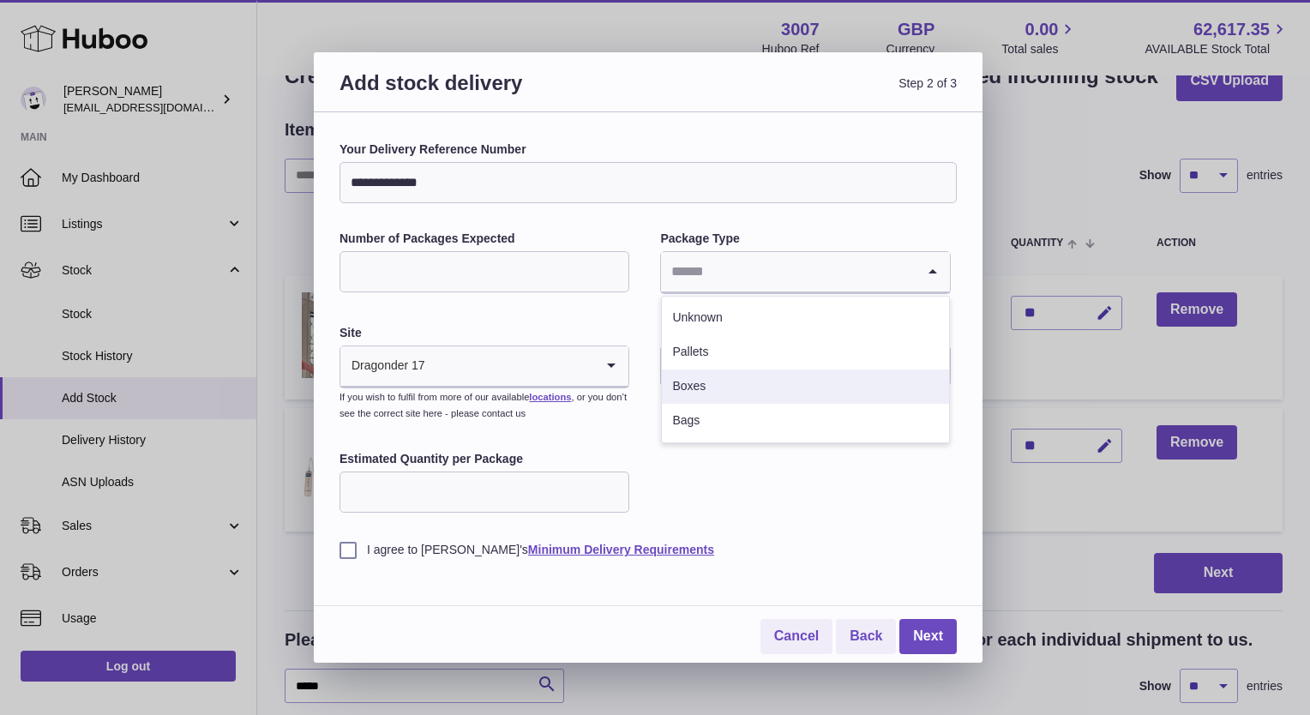
click at [712, 389] on li "Boxes" at bounding box center [805, 386] width 286 height 34
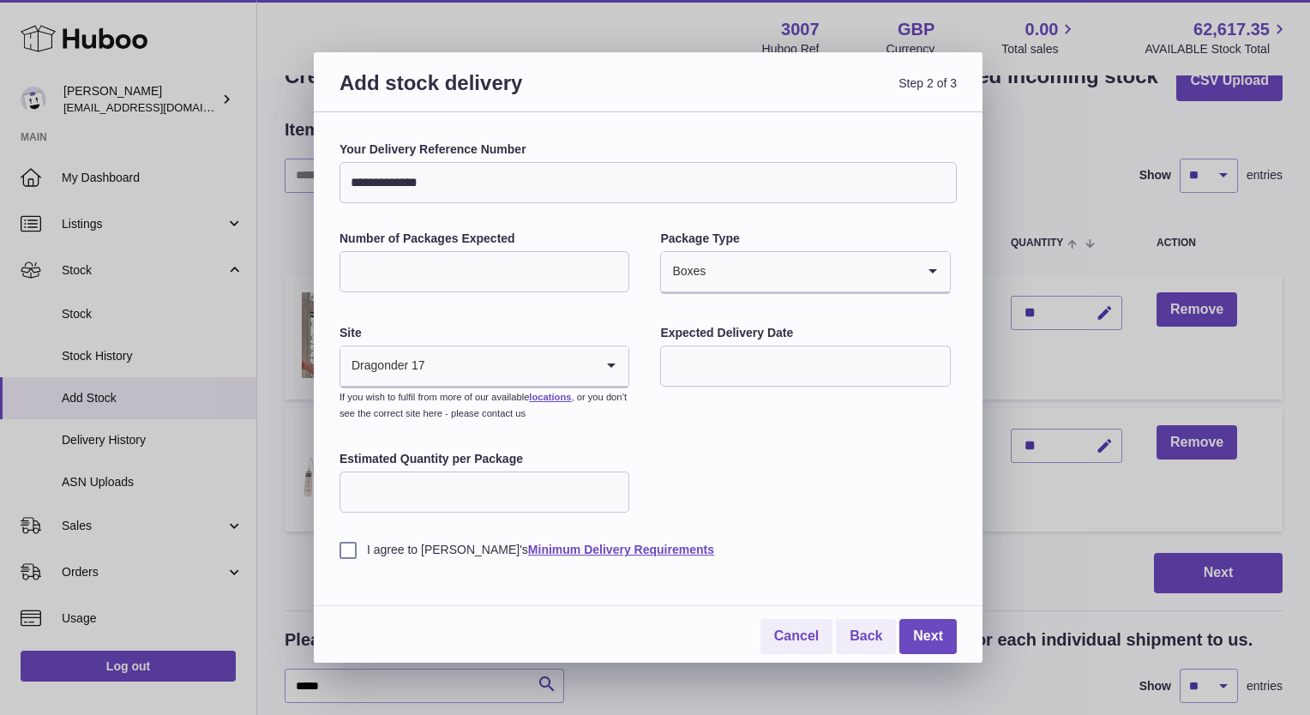
click at [695, 372] on input "text" at bounding box center [805, 365] width 290 height 41
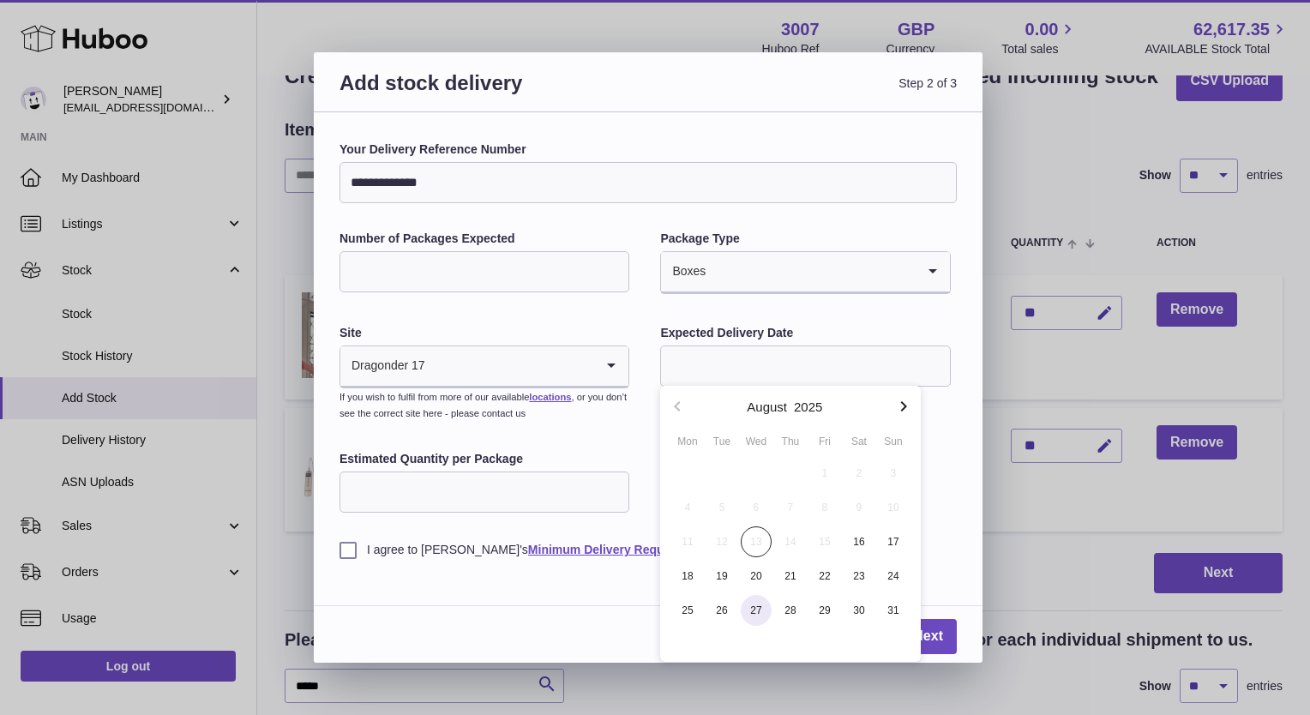
click at [758, 613] on span "27" at bounding box center [756, 610] width 31 height 31
type input "**********"
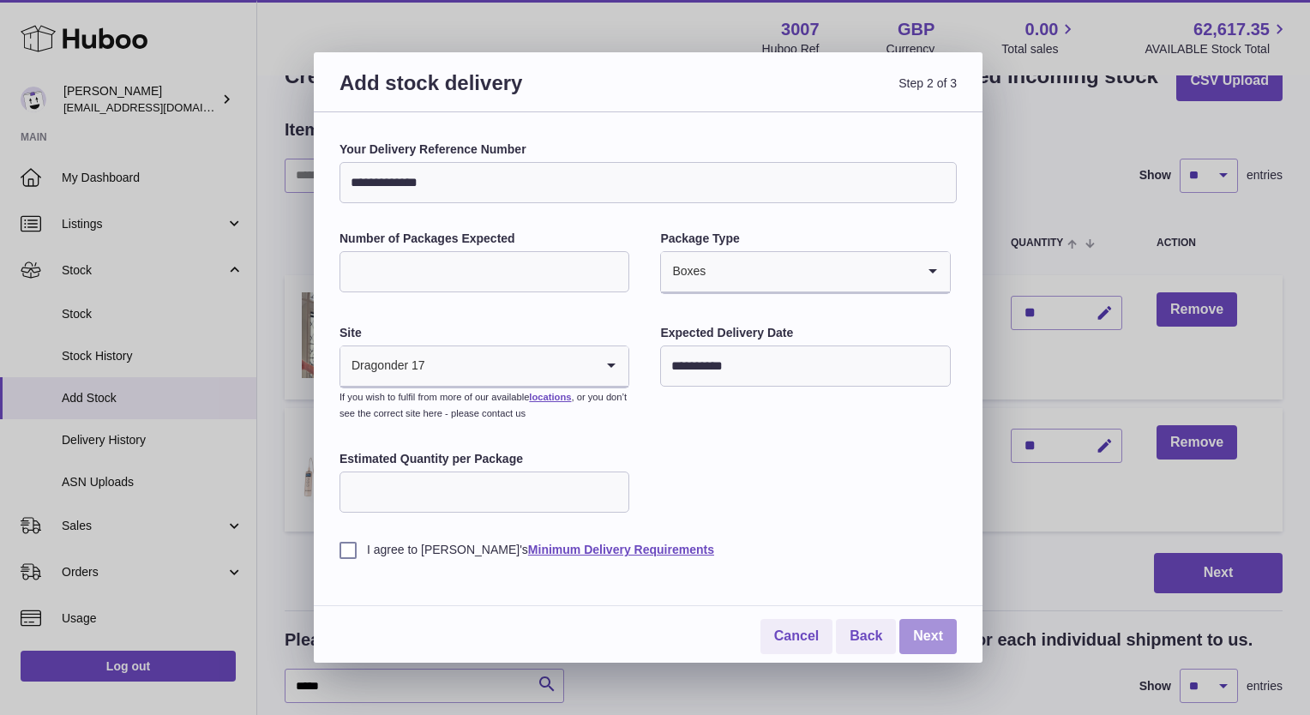
click at [926, 645] on link "Next" at bounding box center [927, 636] width 57 height 35
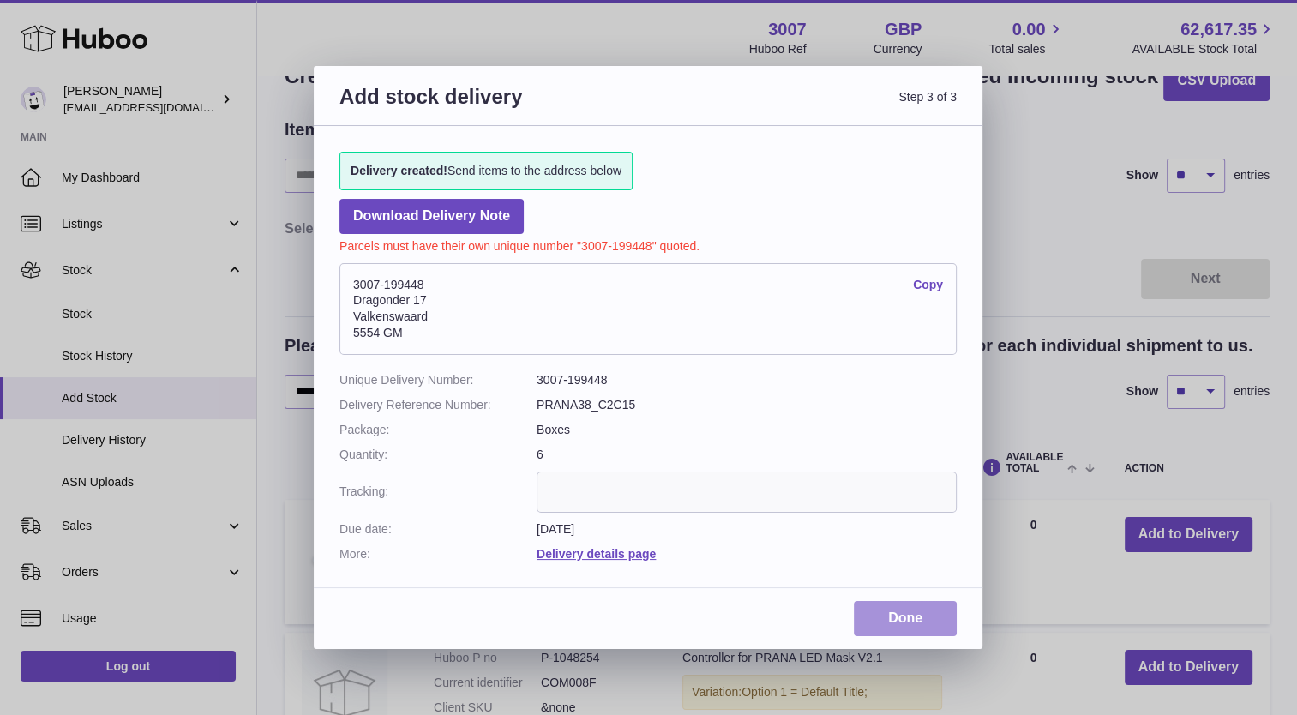
click at [909, 612] on link "Done" at bounding box center [905, 618] width 103 height 35
